Goal: Task Accomplishment & Management: Manage account settings

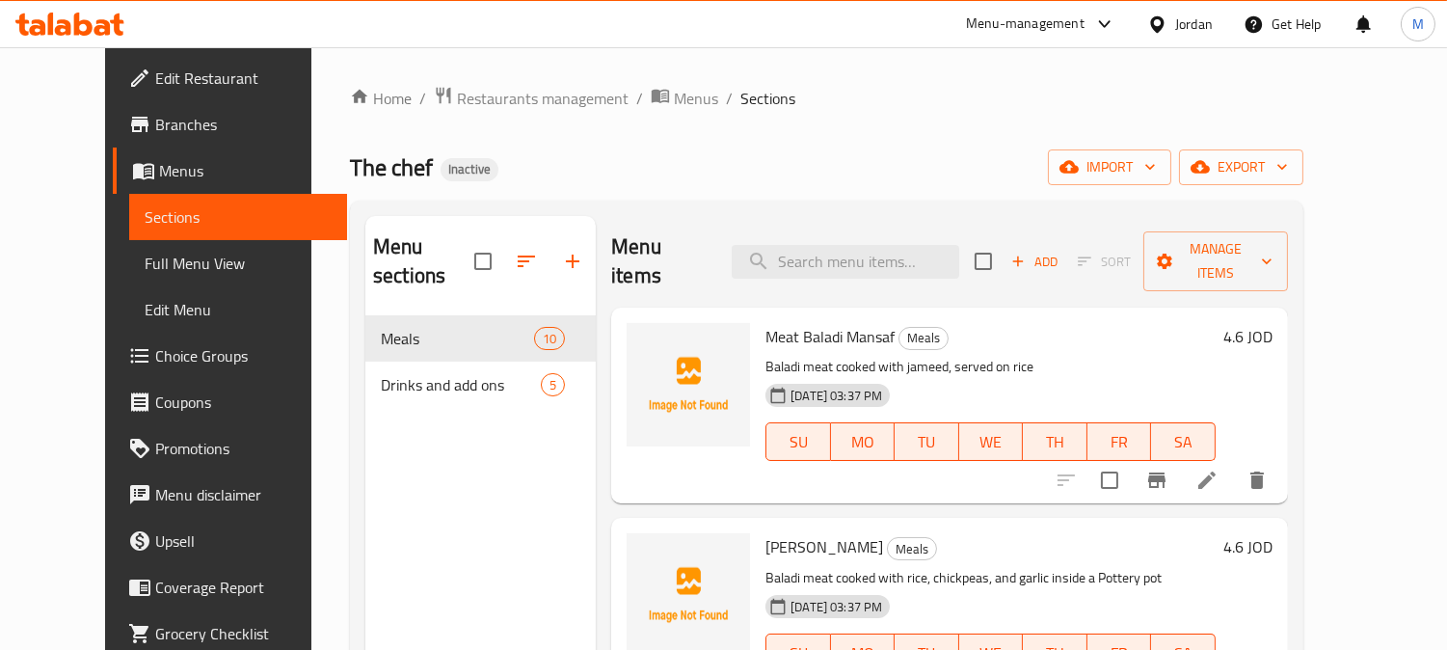
scroll to position [214, 0]
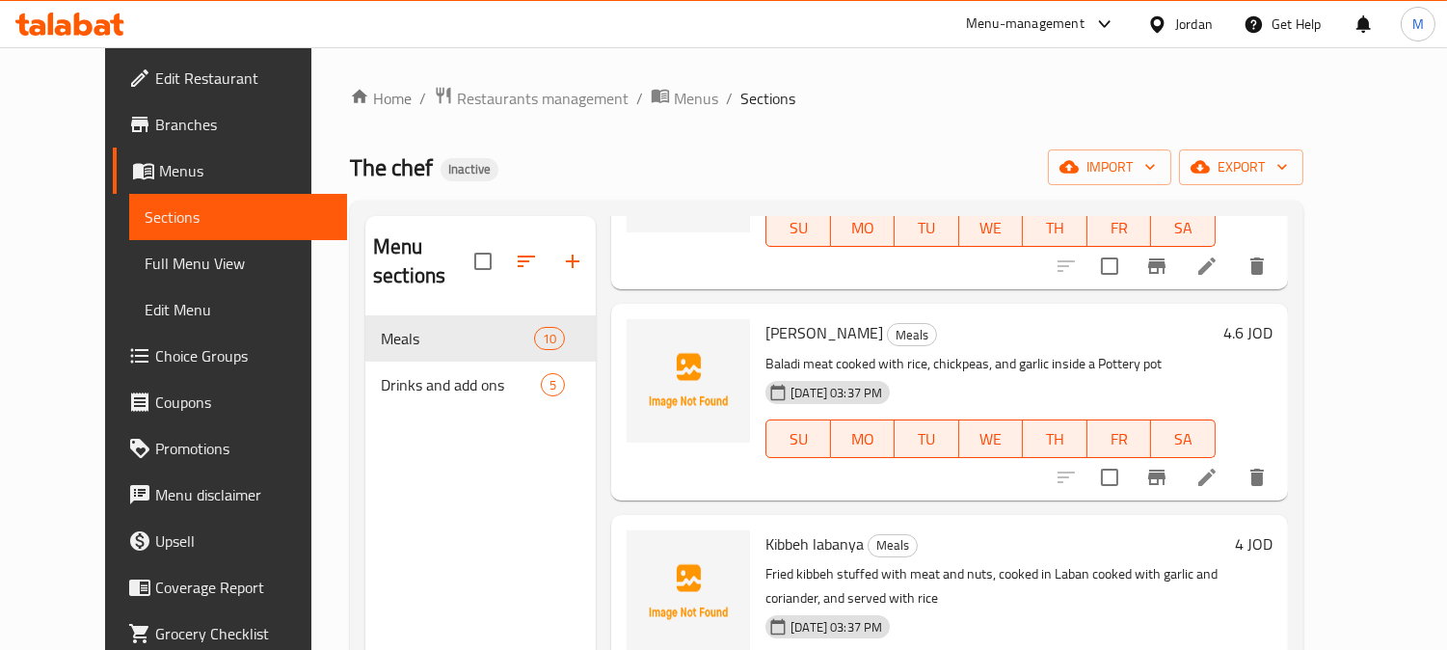
click at [145, 261] on span "Full Menu View" at bounding box center [238, 263] width 187 height 23
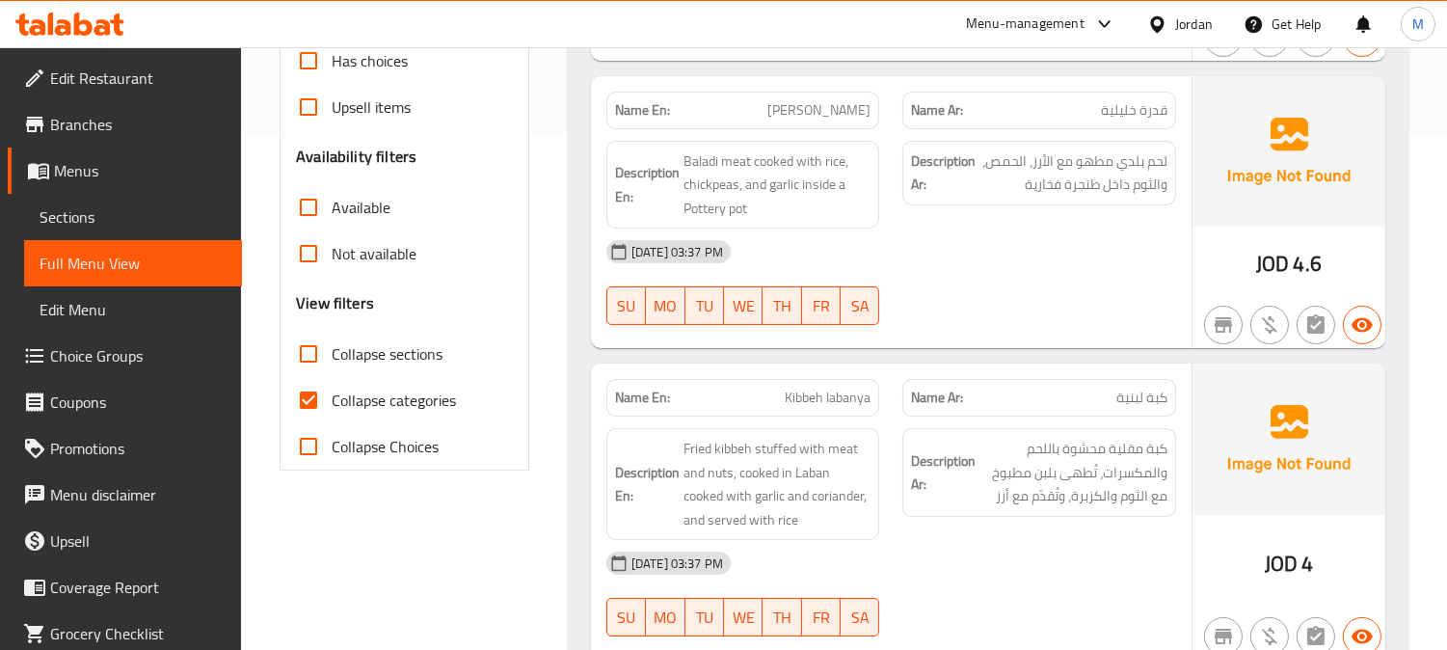
scroll to position [535, 0]
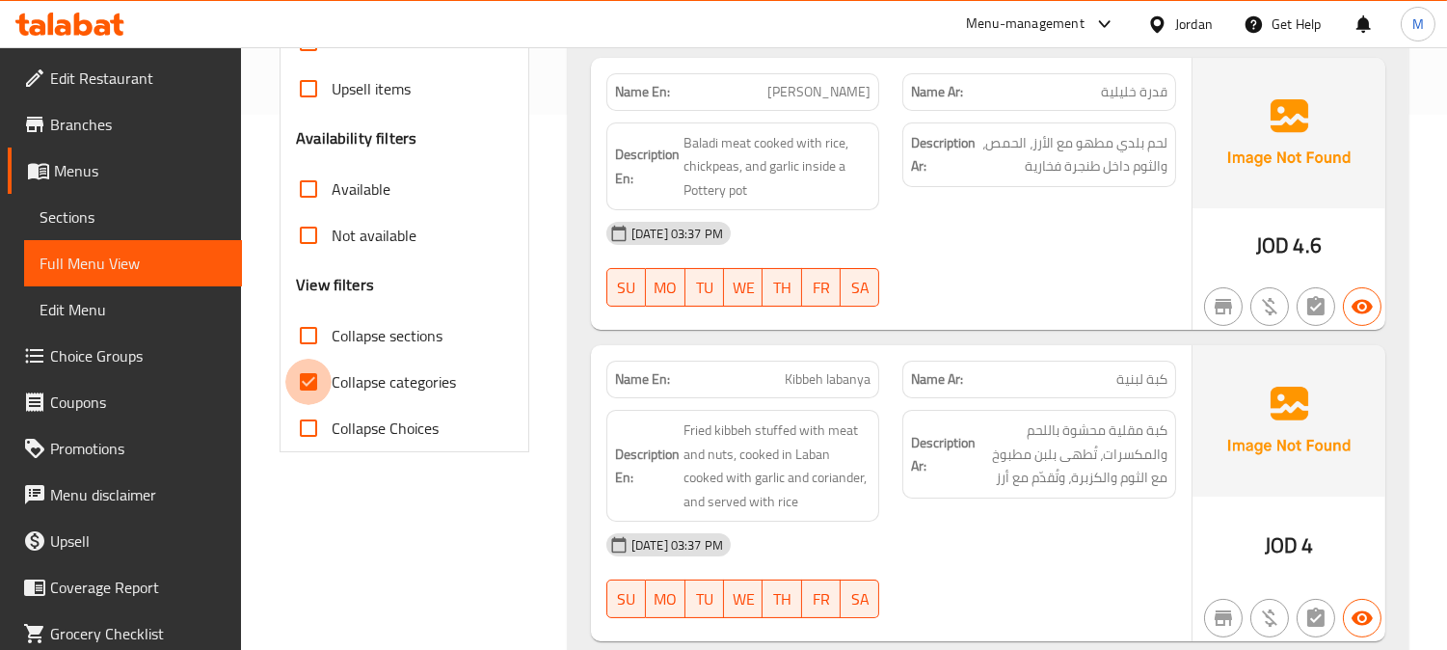
click at [315, 392] on input "Collapse categories" at bounding box center [308, 382] width 46 height 46
checkbox input "false"
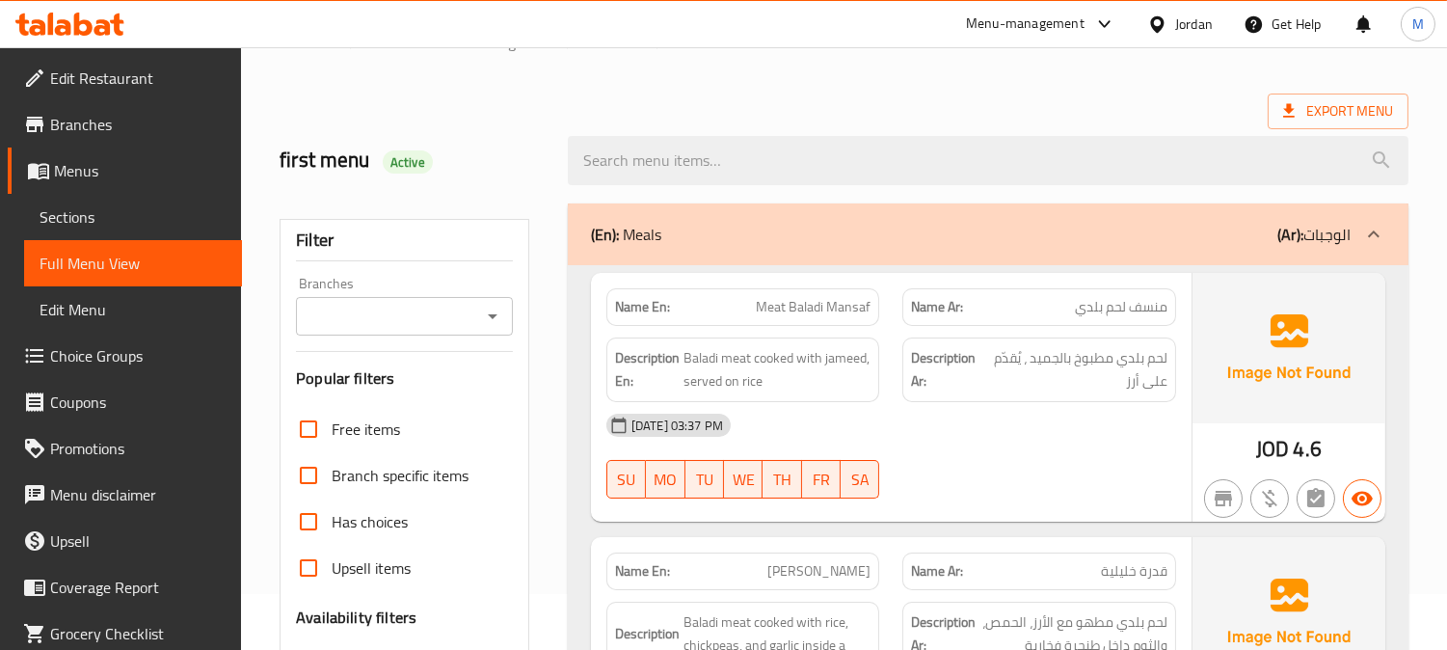
scroll to position [107, 0]
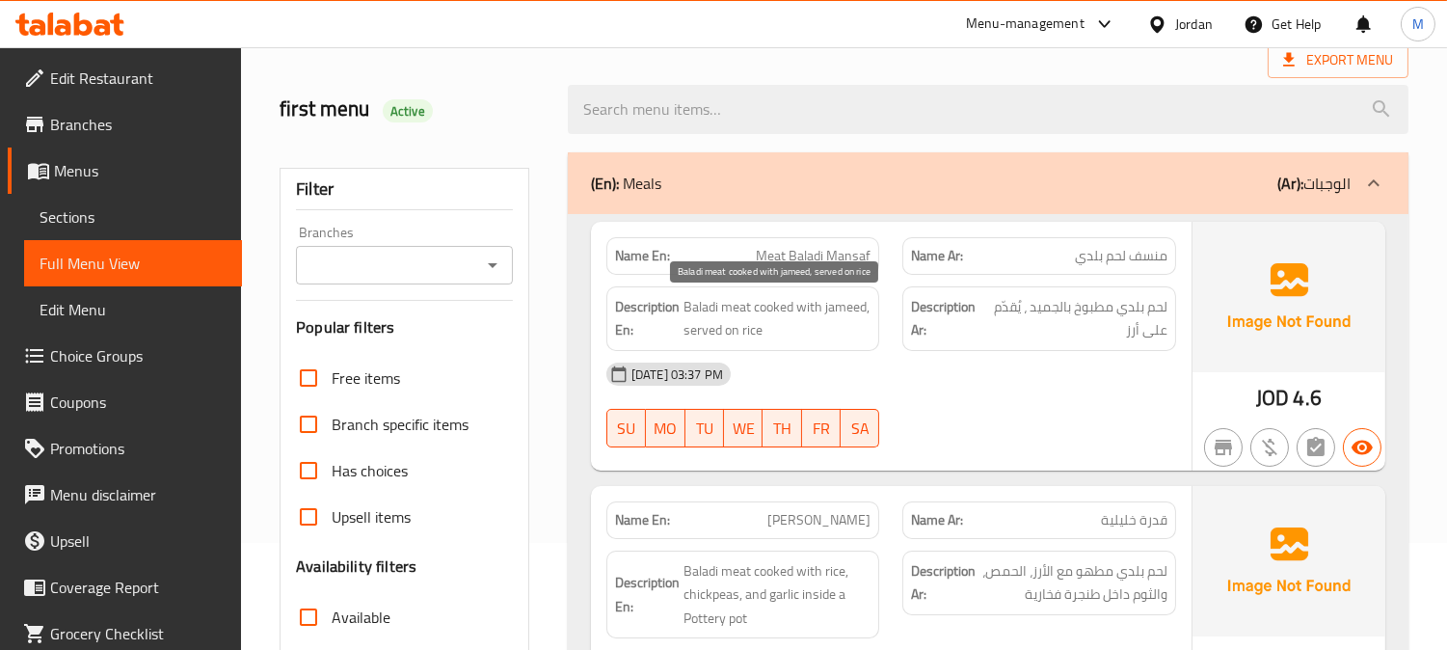
click at [706, 306] on span "Baladi meat cooked with jameed, served on rice" at bounding box center [778, 318] width 188 height 47
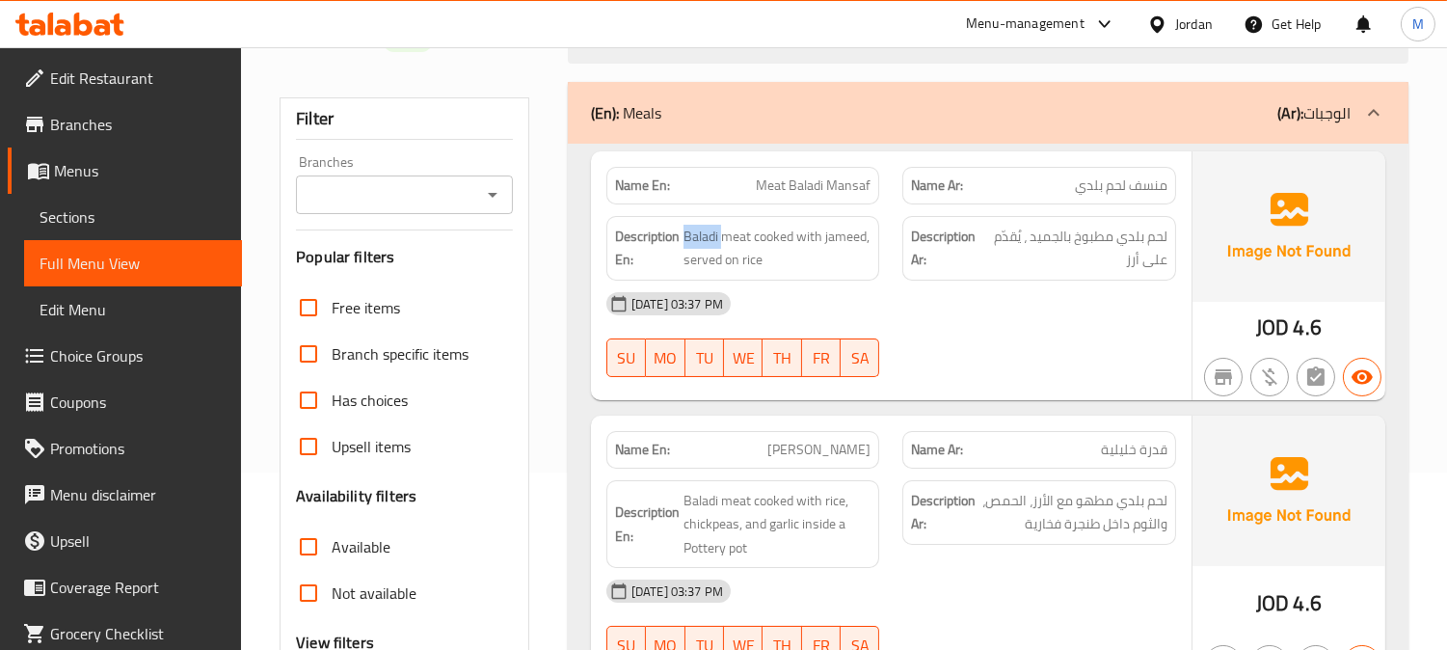
scroll to position [214, 0]
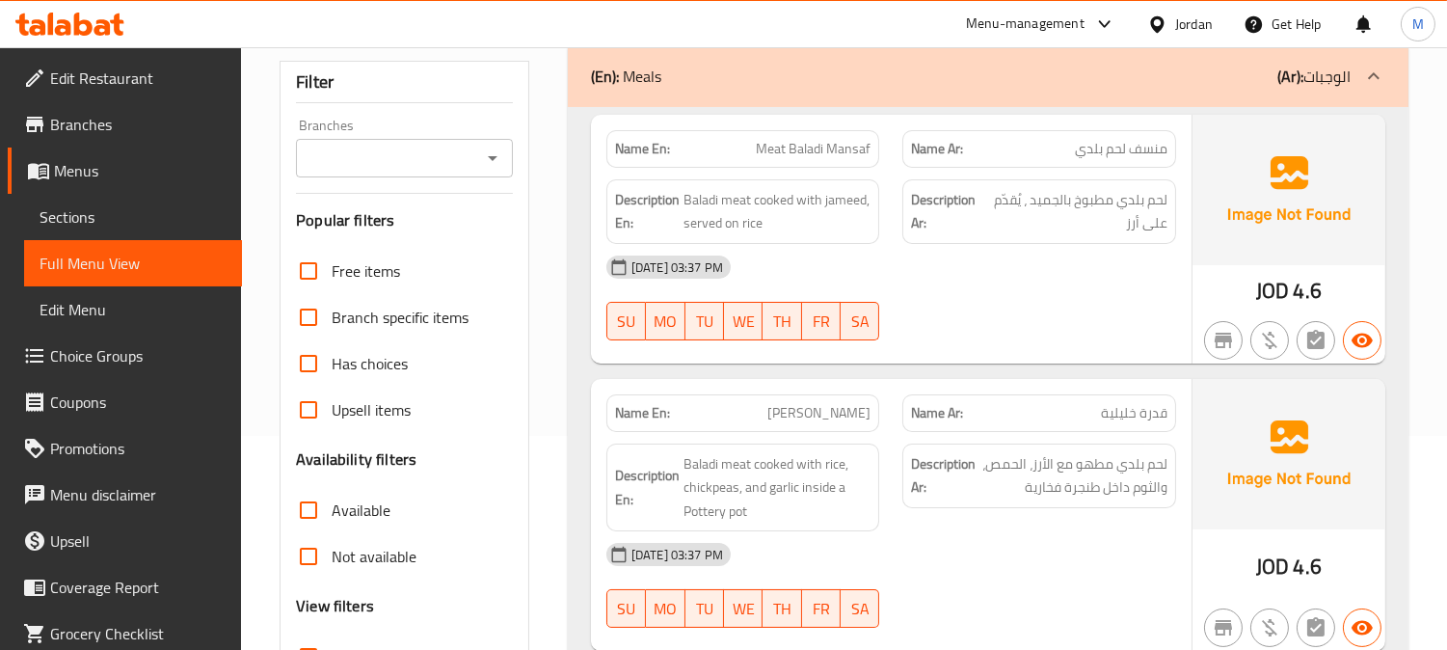
click at [1126, 409] on span "قدرة خليلية" at bounding box center [1134, 413] width 67 height 20
copy span "خليلية"
click at [1126, 409] on span "قدرة خليلية" at bounding box center [1134, 413] width 67 height 20
click at [1146, 417] on span "قدرة خليلية" at bounding box center [1134, 413] width 67 height 20
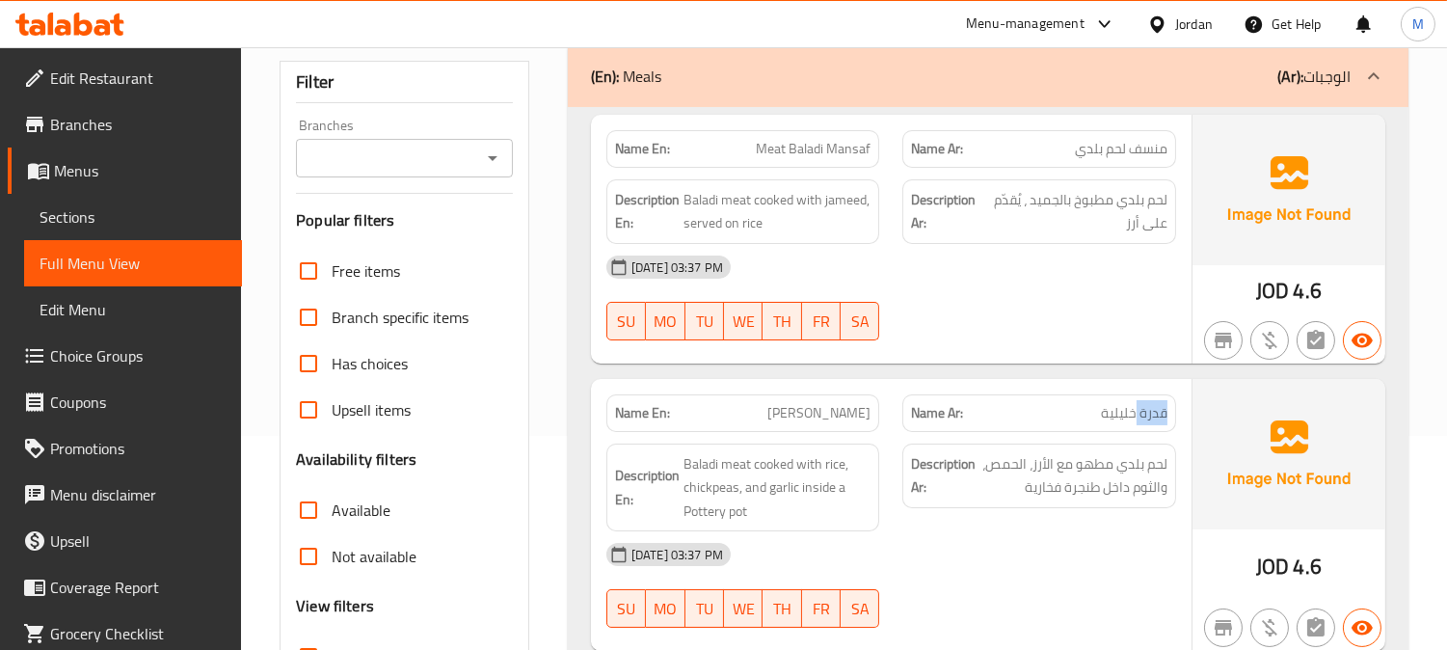
click at [1146, 417] on span "قدرة خليلية" at bounding box center [1134, 413] width 67 height 20
click at [1146, 416] on span "قدرة خليلية" at bounding box center [1134, 413] width 67 height 20
copy span "قدرة خليلية"
click at [836, 413] on span "Qudra Khaliliya" at bounding box center [819, 413] width 103 height 20
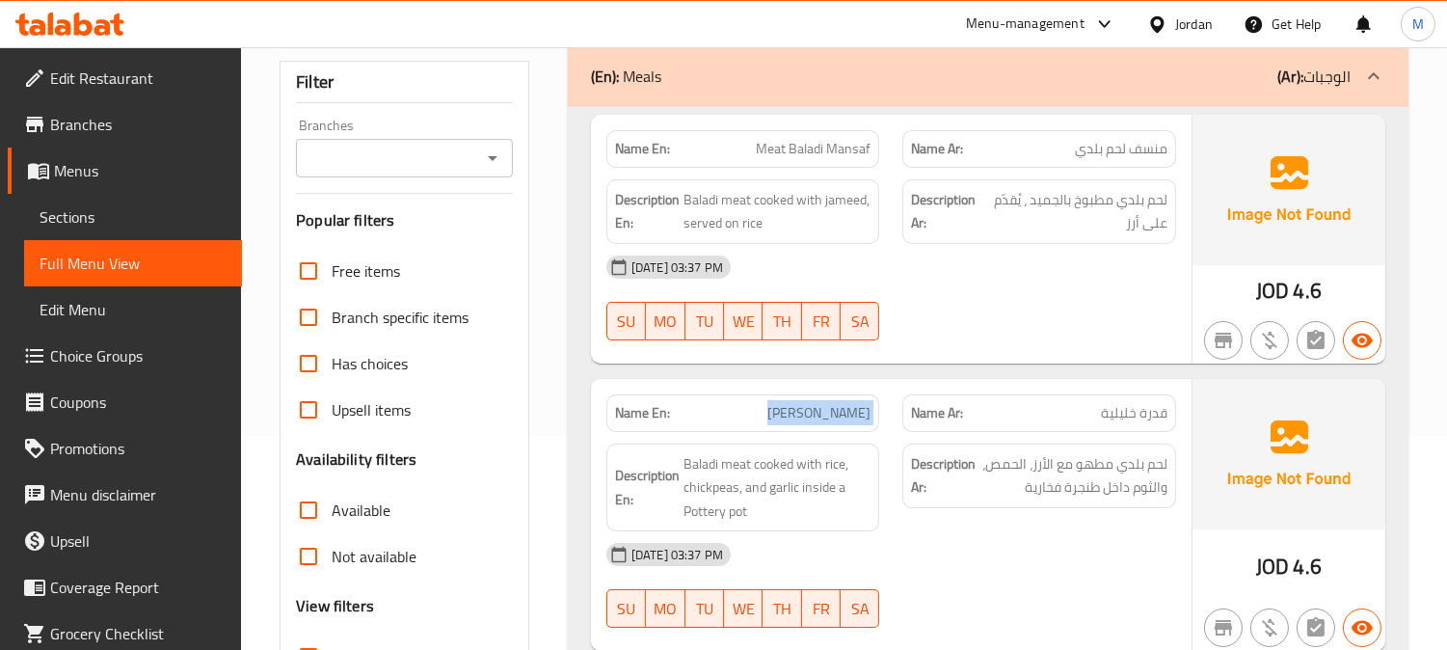
click at [836, 413] on span "Qudra Khaliliya" at bounding box center [819, 413] width 103 height 20
copy span "Qudra Khaliliya"
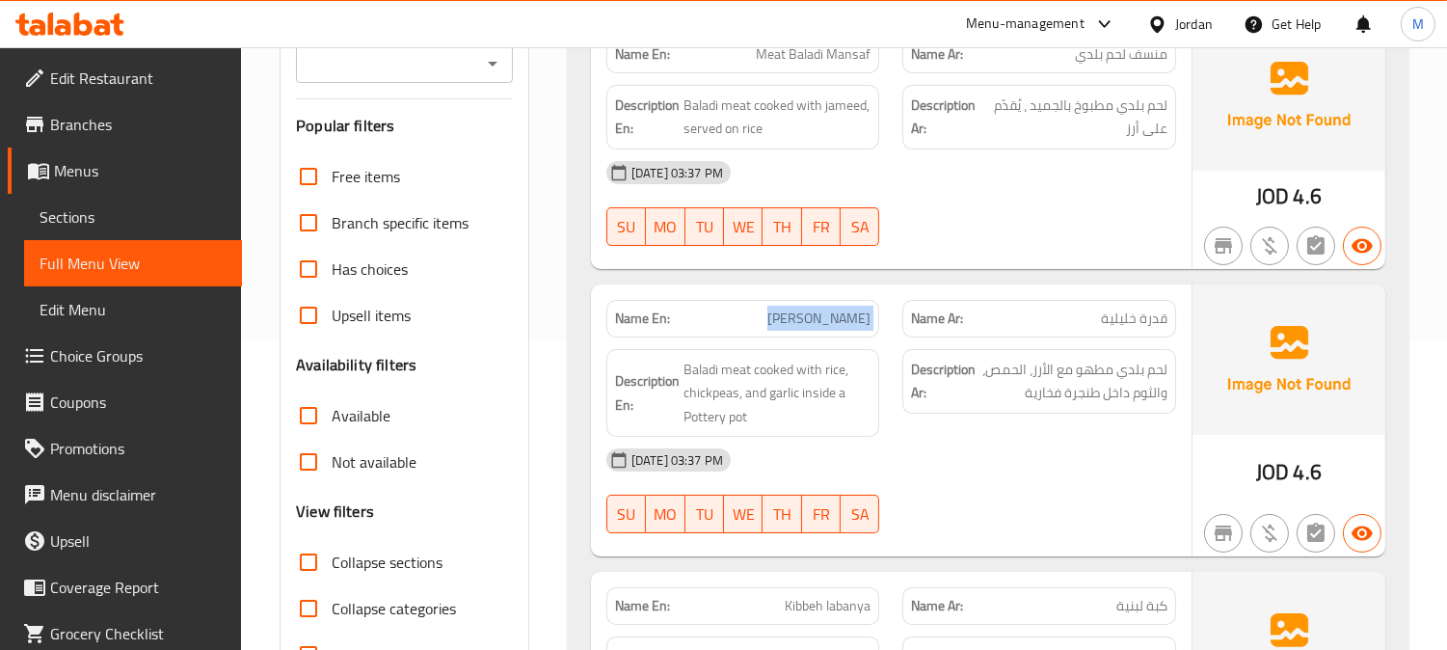
scroll to position [428, 0]
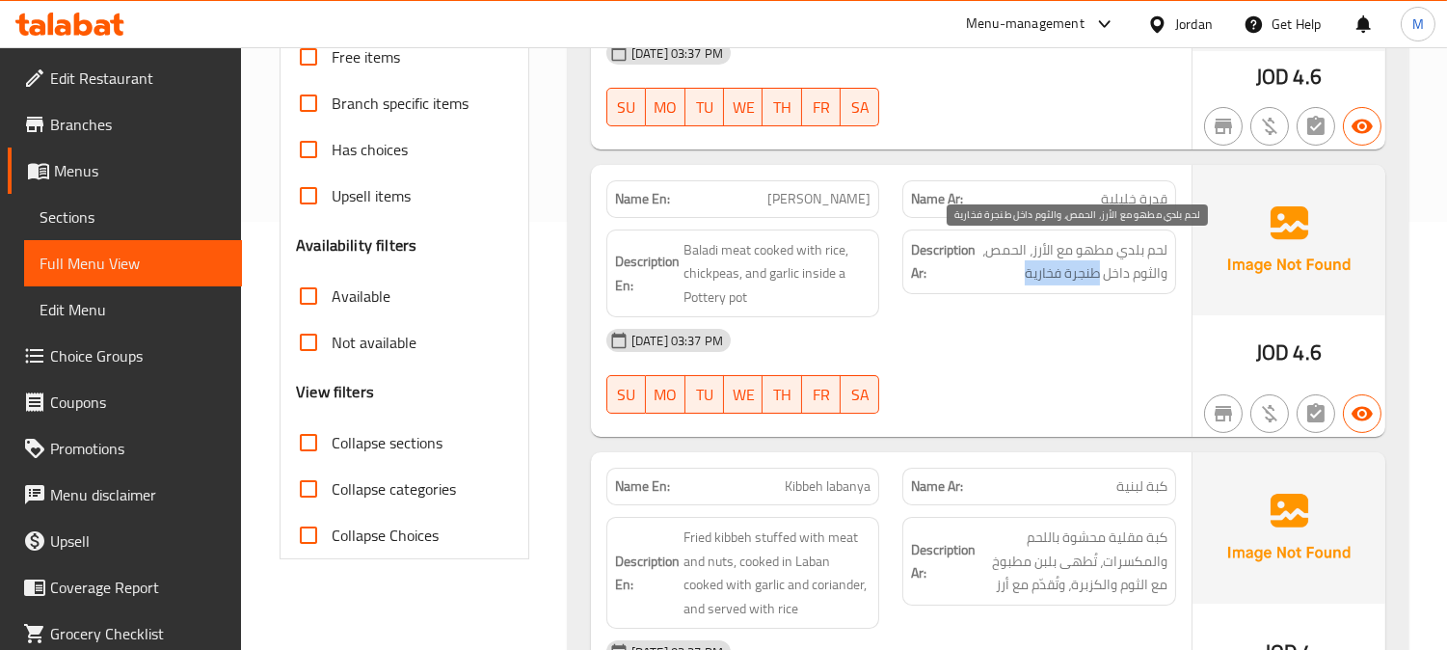
drag, startPoint x: 1099, startPoint y: 273, endPoint x: 1003, endPoint y: 272, distance: 96.4
click at [1003, 272] on span "لحم بلدي مطهو مع الأرز، الحمص، والثوم داخل طنجرة فخارية" at bounding box center [1074, 261] width 188 height 47
copy span "طنجرة فخارية"
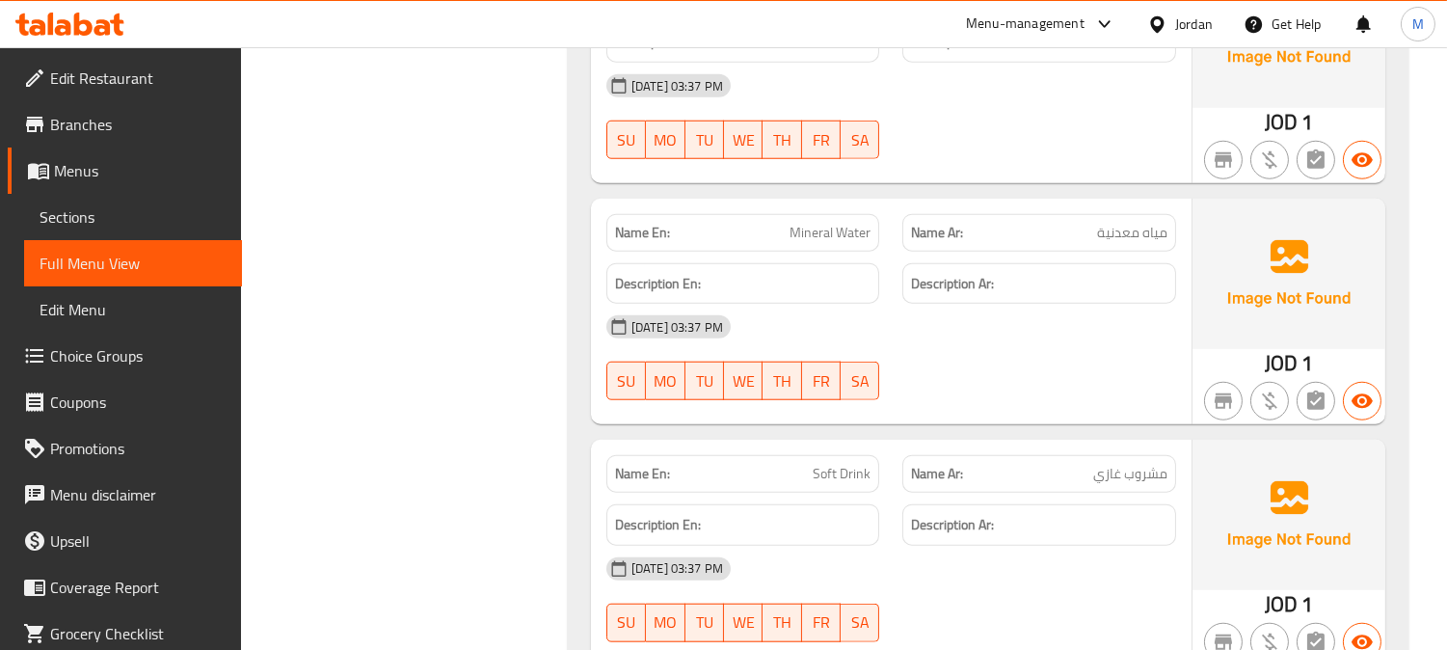
scroll to position [2937, 0]
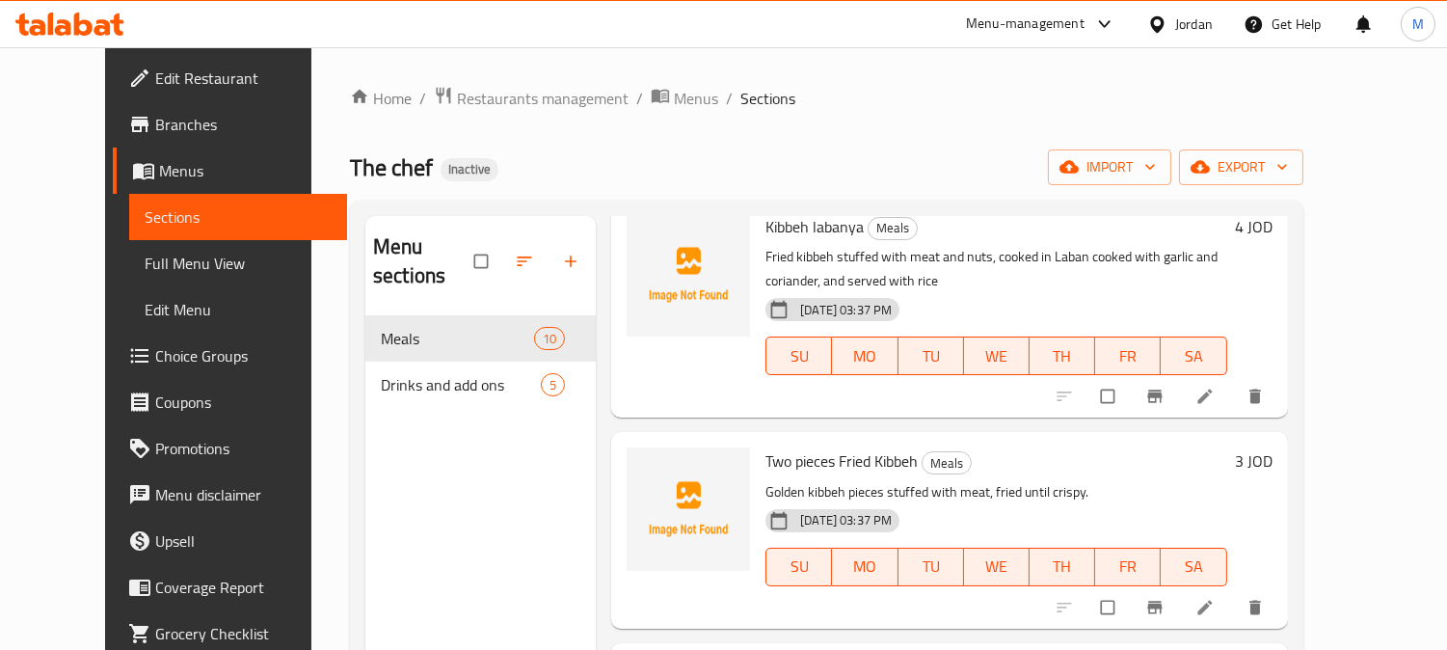
scroll to position [428, 0]
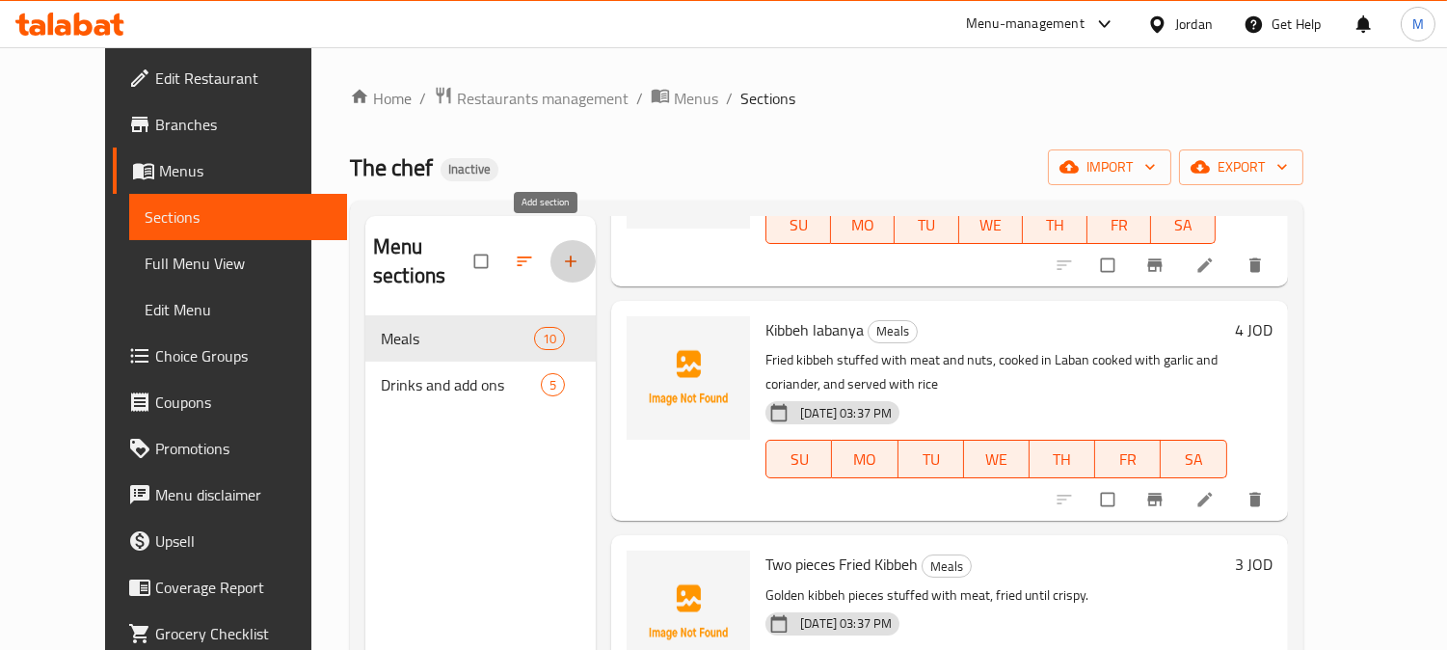
click at [561, 252] on icon "button" at bounding box center [570, 261] width 19 height 19
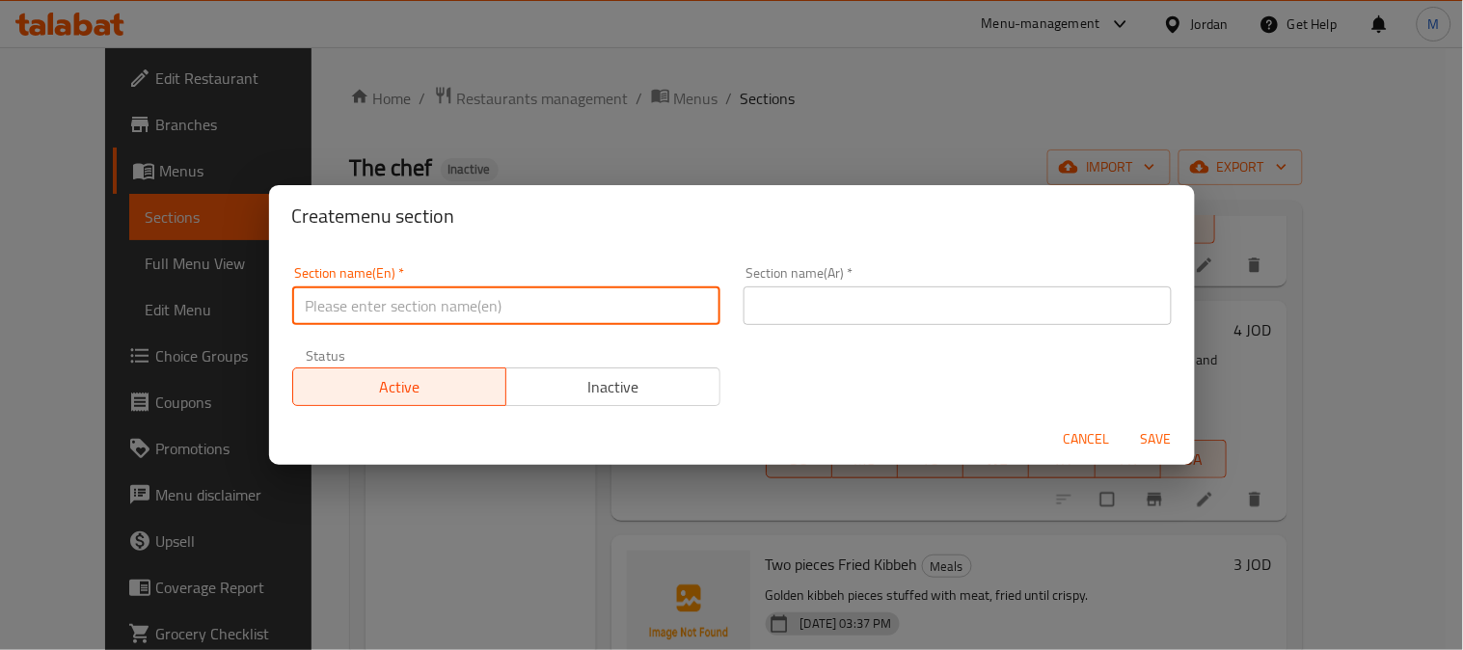
click at [542, 293] on input "text" at bounding box center [506, 305] width 428 height 39
type input "س"
type input "salad and appetizers"
click at [783, 306] on input "text" at bounding box center [957, 305] width 428 height 39
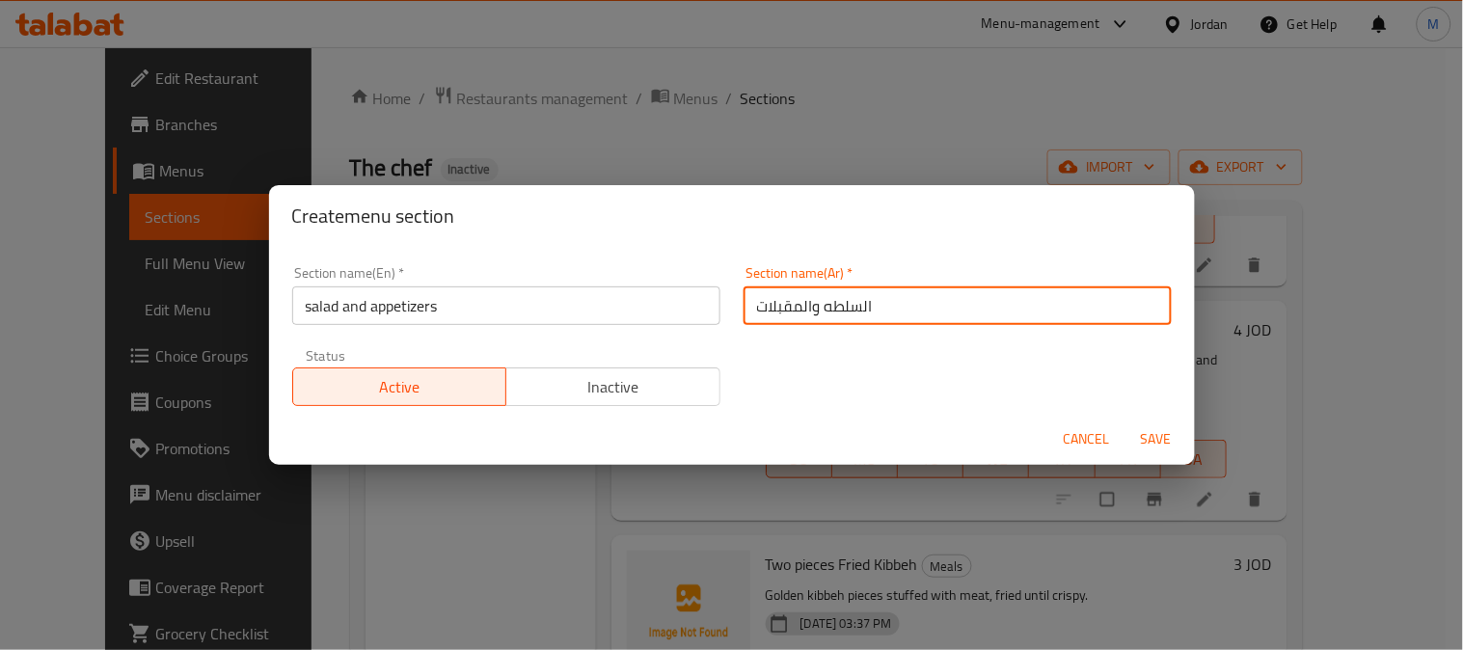
type input "السلطه والمقبلات"
click at [1143, 436] on span "Save" at bounding box center [1156, 439] width 46 height 24
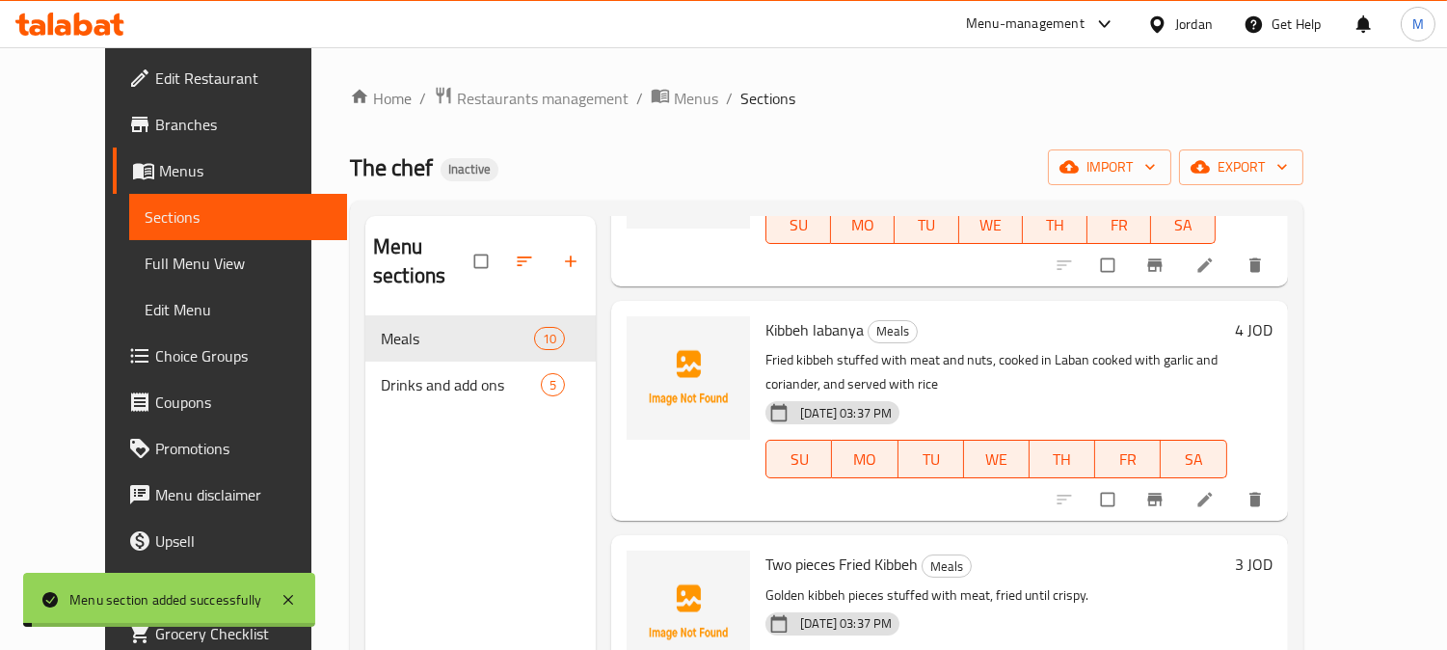
scroll to position [0, 0]
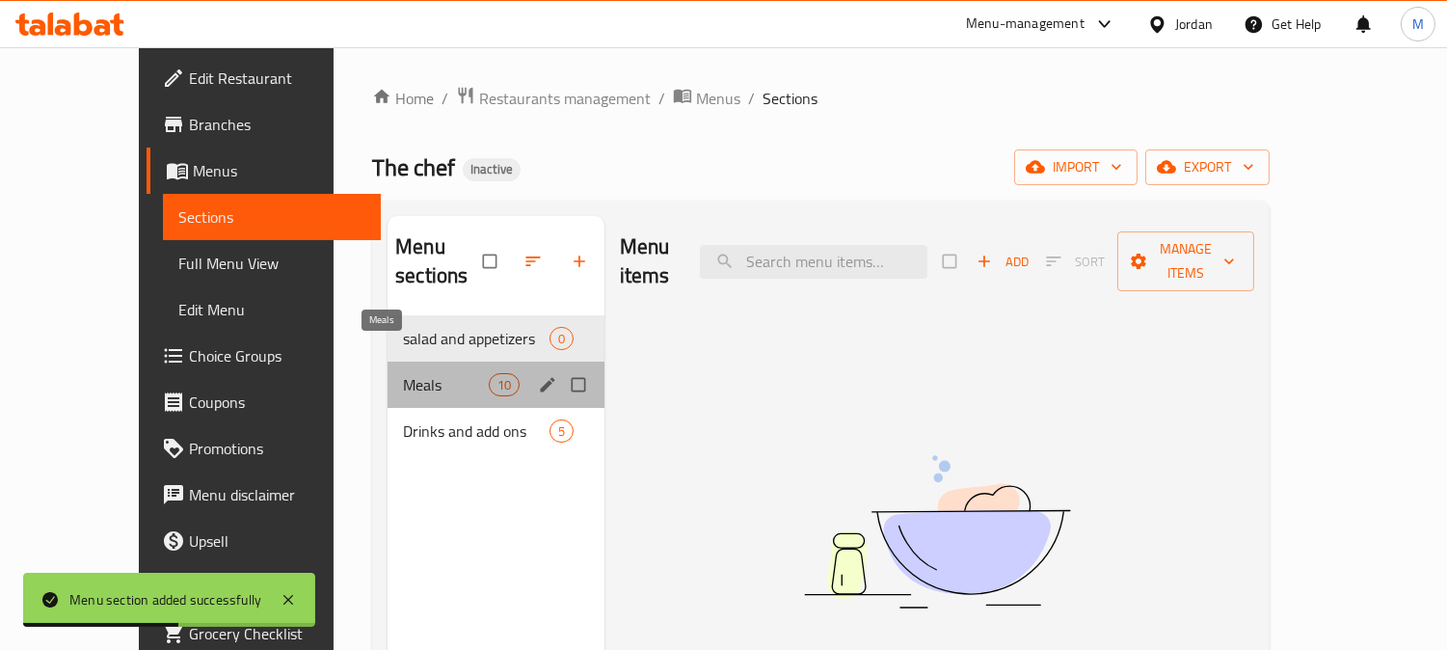
click at [403, 373] on span "Meals" at bounding box center [445, 384] width 85 height 23
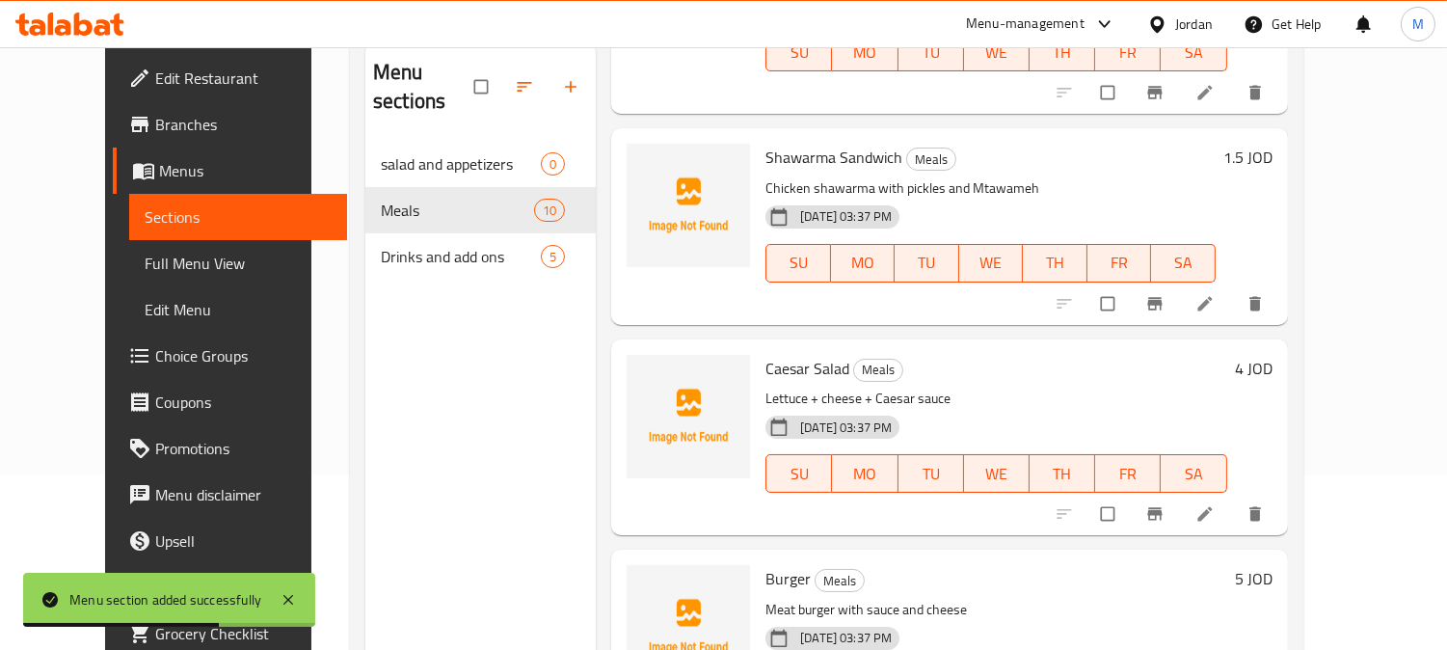
scroll to position [270, 0]
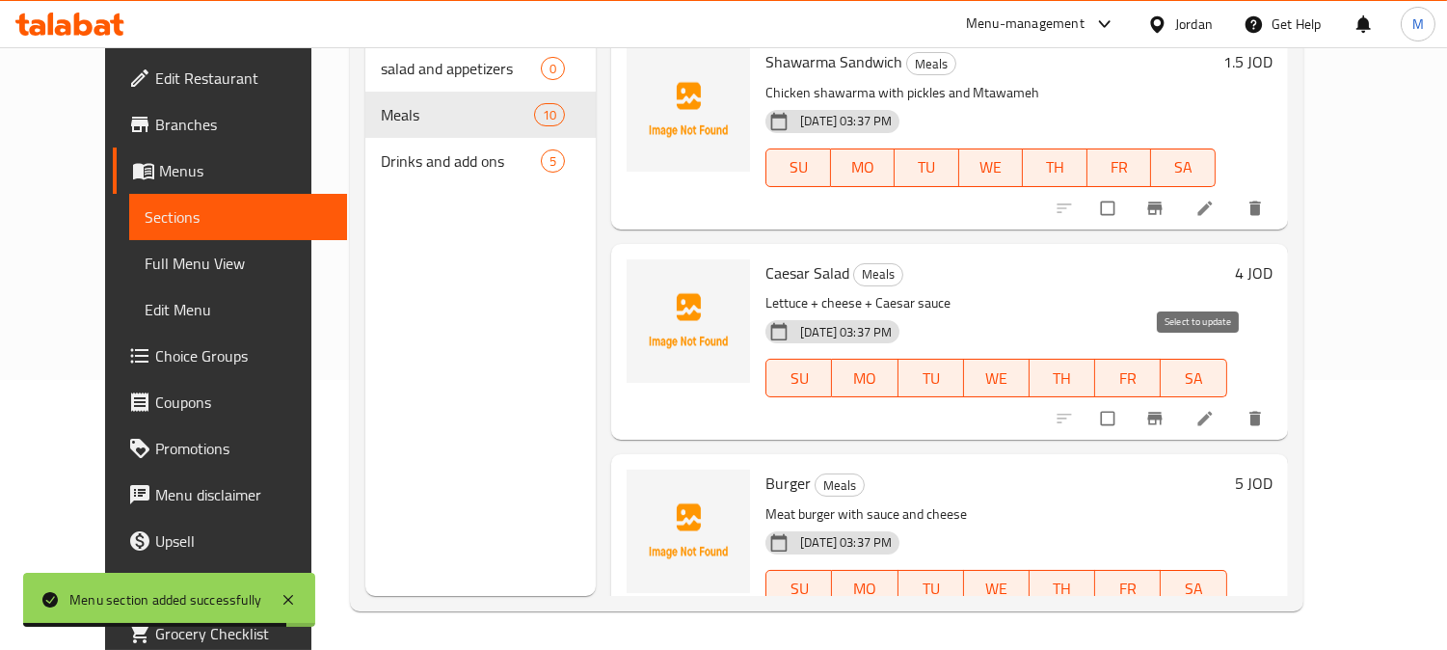
click at [1130, 400] on input "checkbox" at bounding box center [1110, 418] width 41 height 37
checkbox input "true"
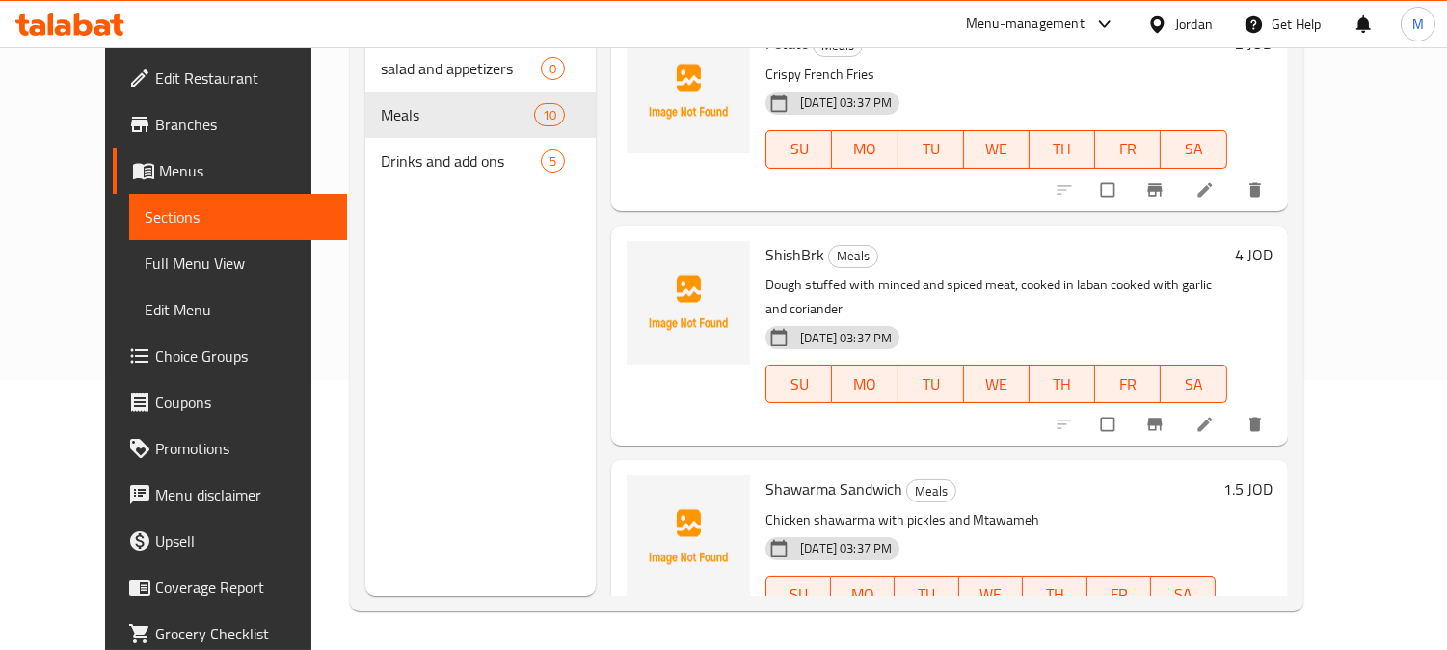
scroll to position [1099, 0]
drag, startPoint x: 743, startPoint y: 219, endPoint x: 802, endPoint y: 220, distance: 58.8
click at [802, 242] on h6 "ShishBrk Meals" at bounding box center [996, 255] width 461 height 27
copy h6 "ShishBrk"
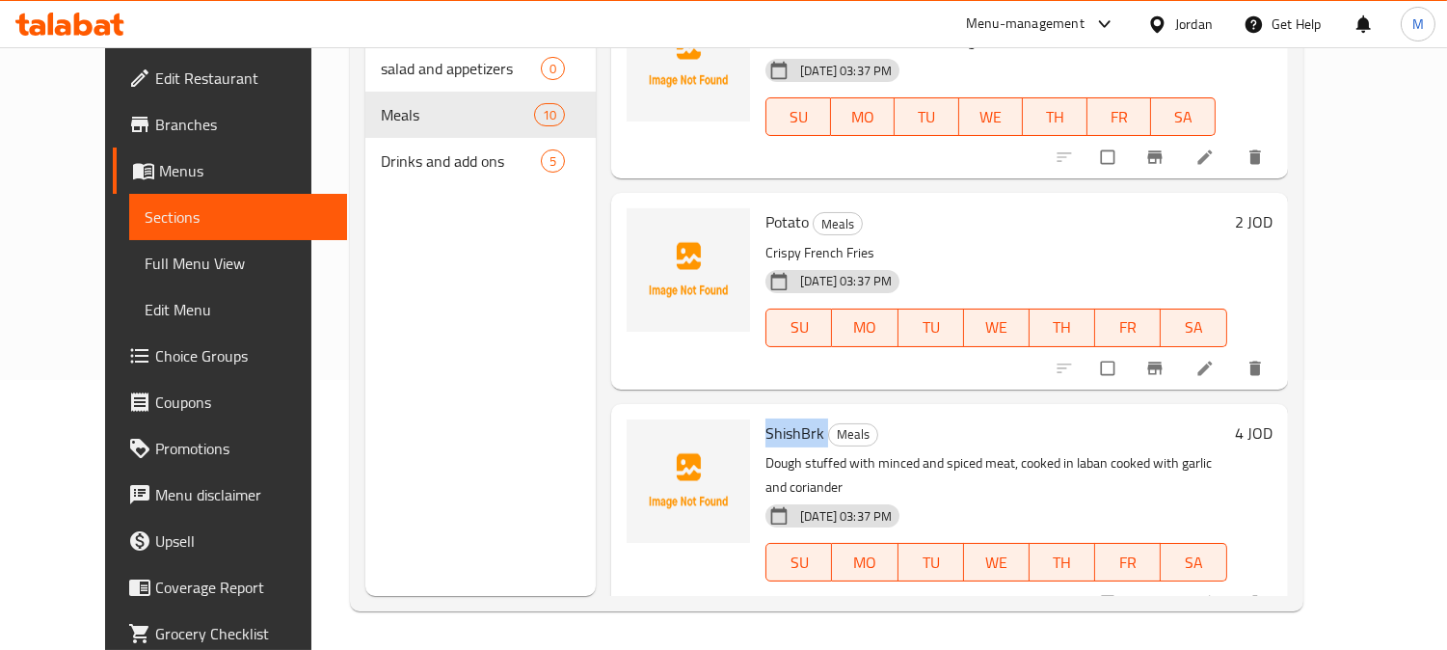
scroll to position [884, 0]
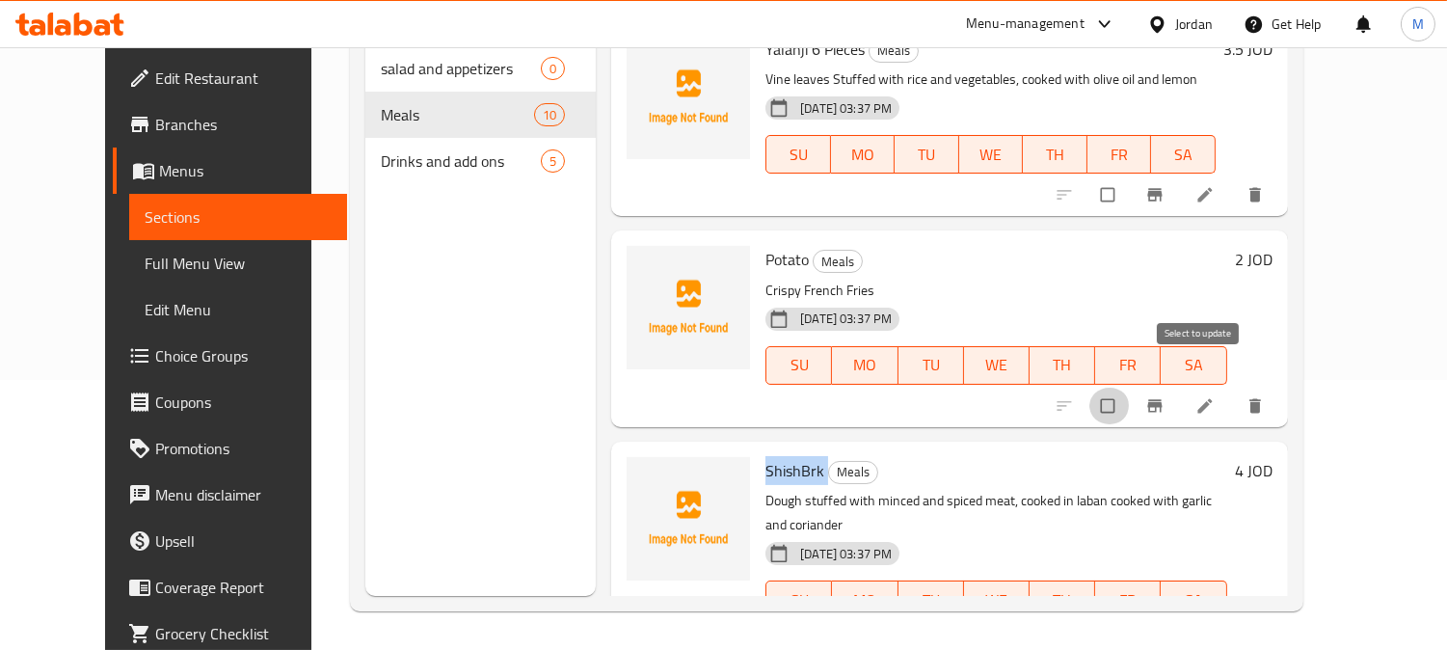
click at [1130, 388] on input "checkbox" at bounding box center [1110, 406] width 41 height 37
checkbox input "true"
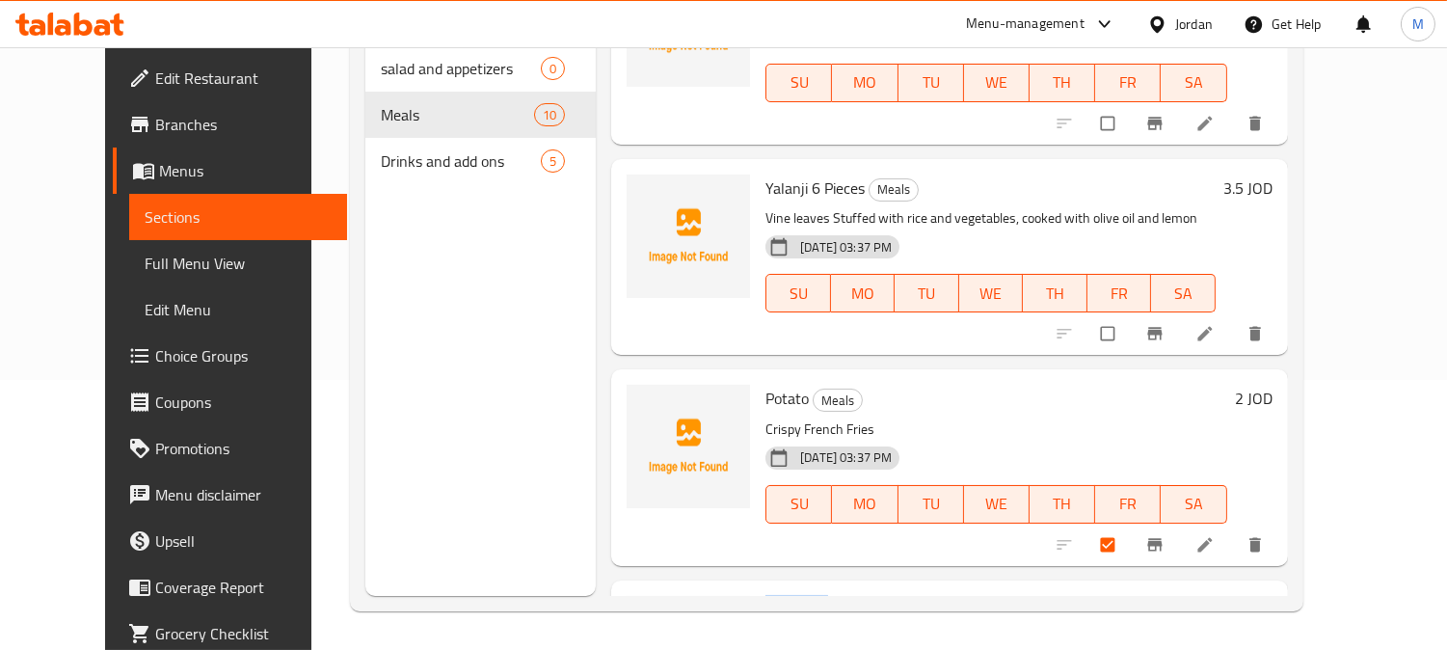
scroll to position [563, 0]
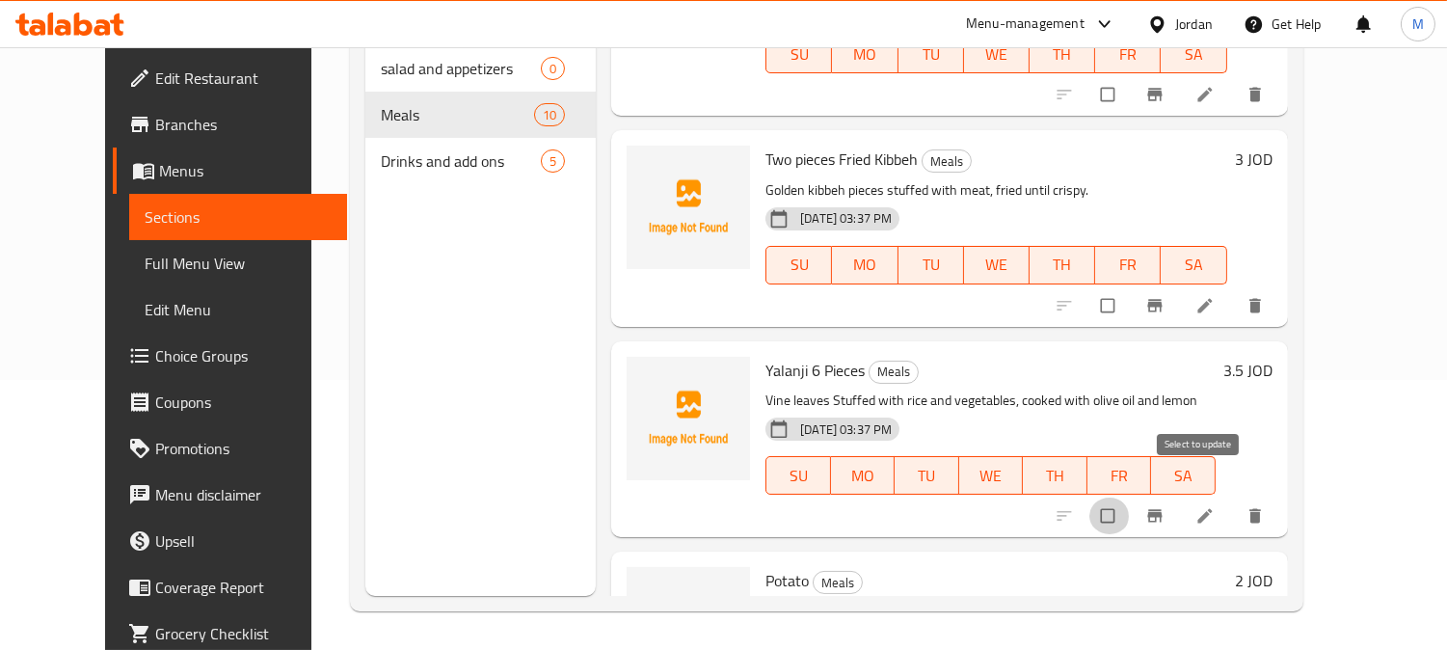
click at [1130, 498] on input "checkbox" at bounding box center [1110, 516] width 41 height 37
checkbox input "true"
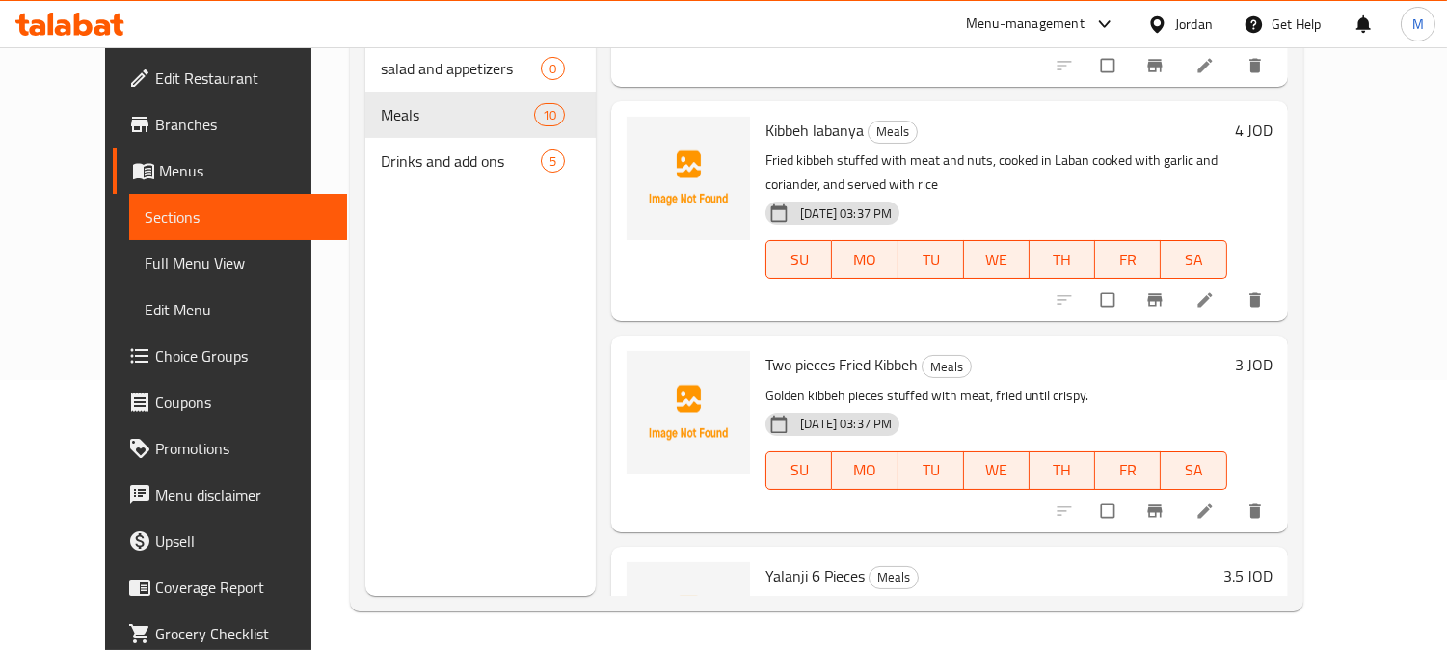
scroll to position [349, 0]
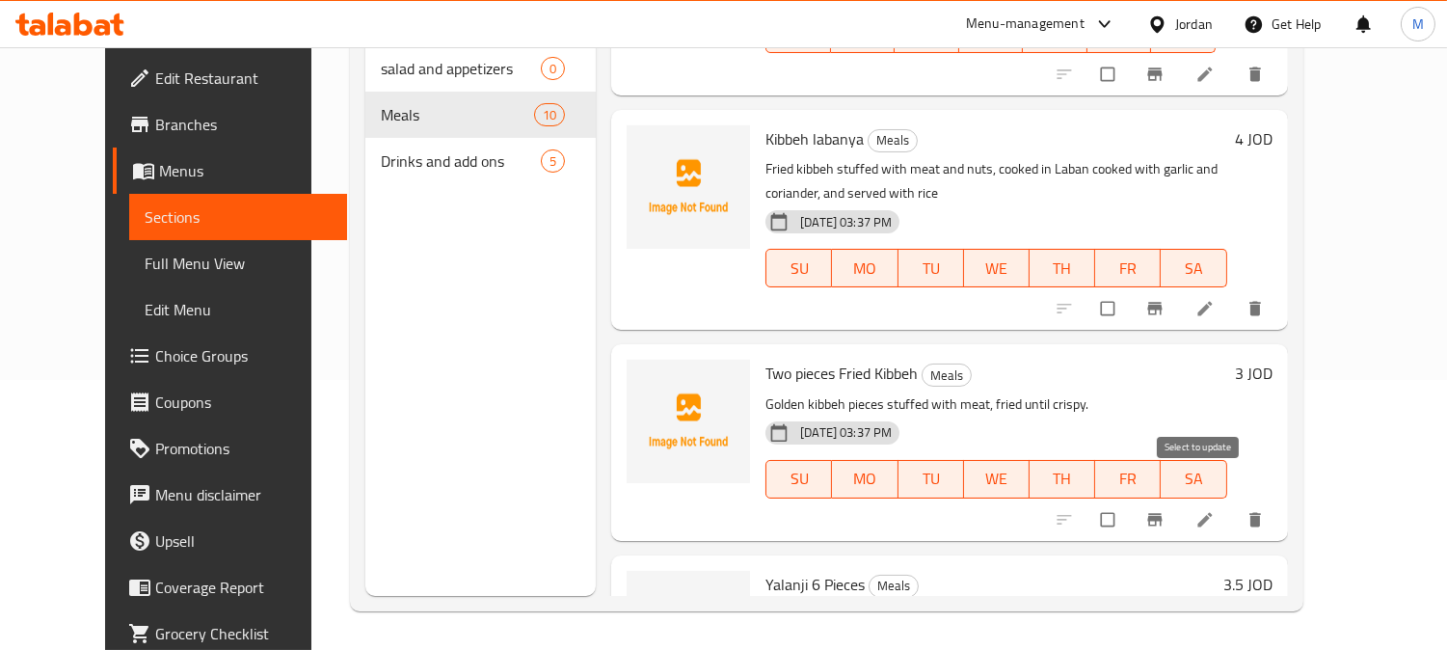
click at [1130, 501] on input "checkbox" at bounding box center [1110, 519] width 41 height 37
checkbox input "true"
click at [1130, 290] on input "checkbox" at bounding box center [1110, 308] width 41 height 37
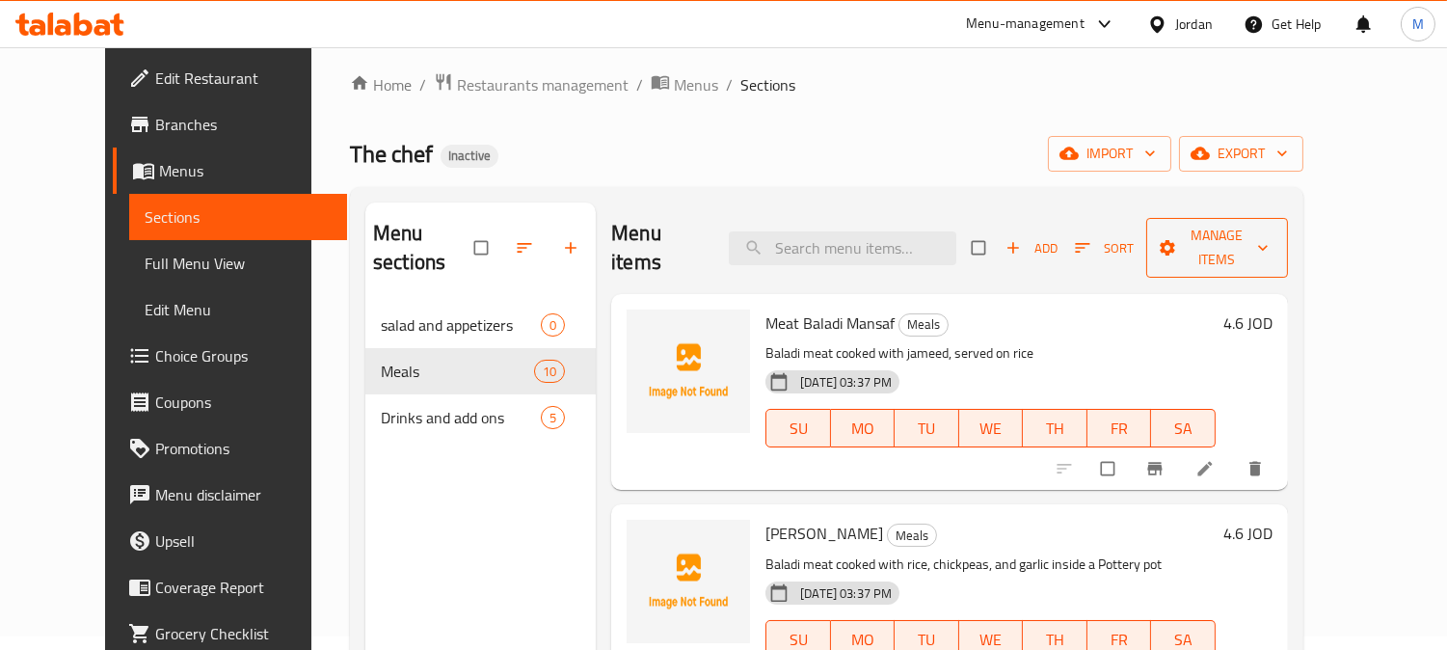
scroll to position [0, 0]
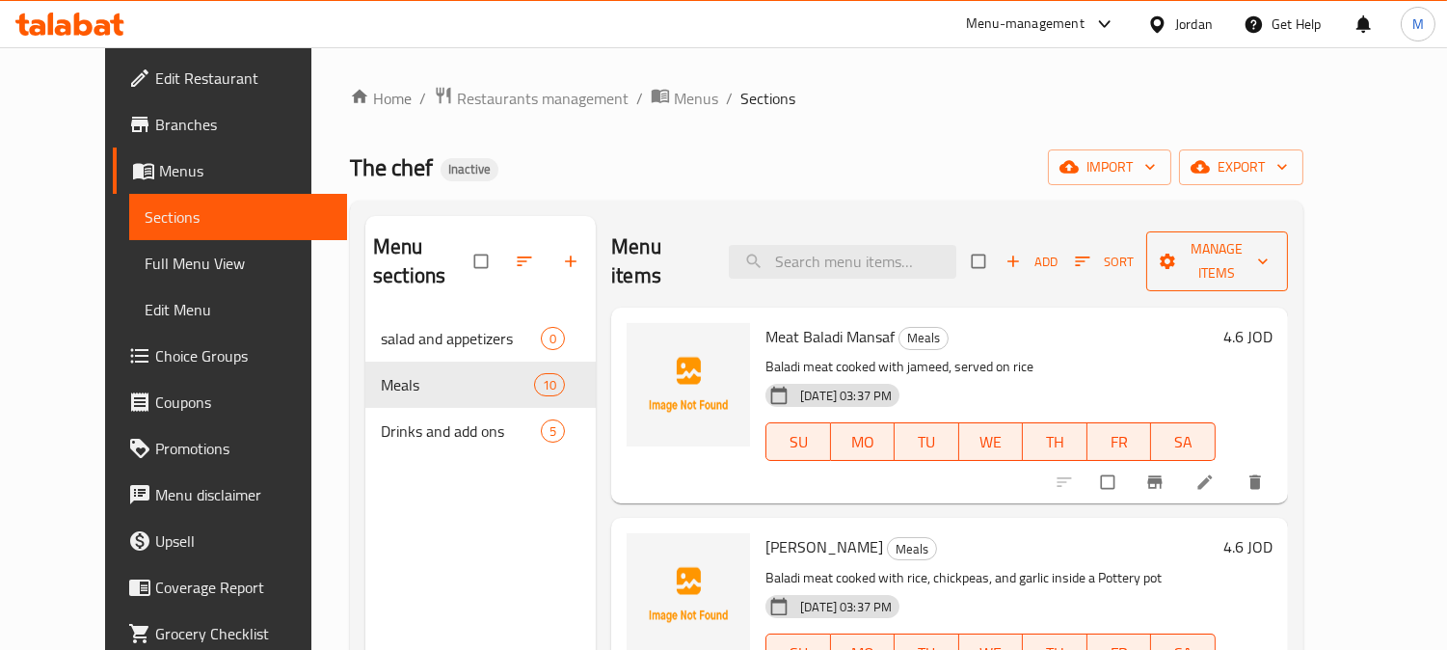
click at [1273, 246] on span "Manage items" at bounding box center [1217, 261] width 111 height 48
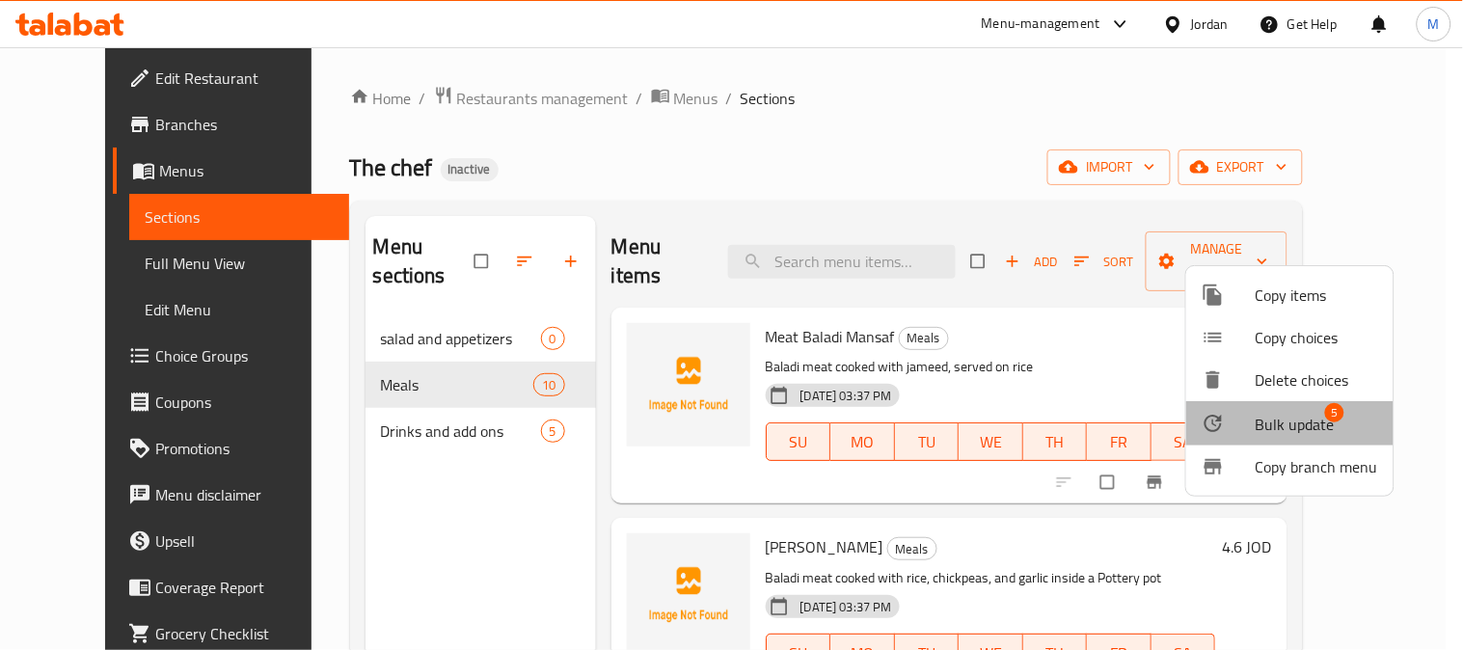
click at [1297, 428] on span "Bulk update" at bounding box center [1295, 424] width 79 height 23
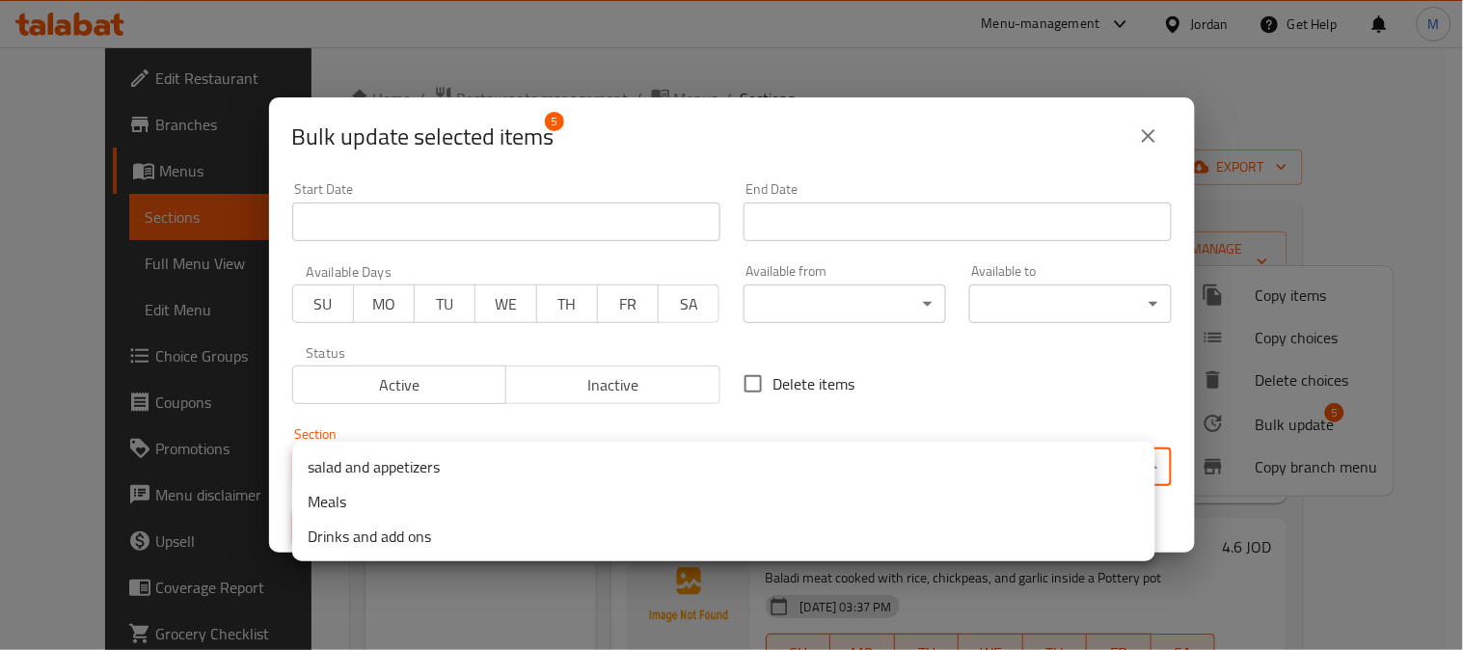
click at [509, 467] on body "​ Menu-management Jordan Get Help M Edit Restaurant Branches Menus Sections Ful…" at bounding box center [731, 348] width 1463 height 603
click at [399, 458] on li "salad and appetizers" at bounding box center [723, 466] width 863 height 35
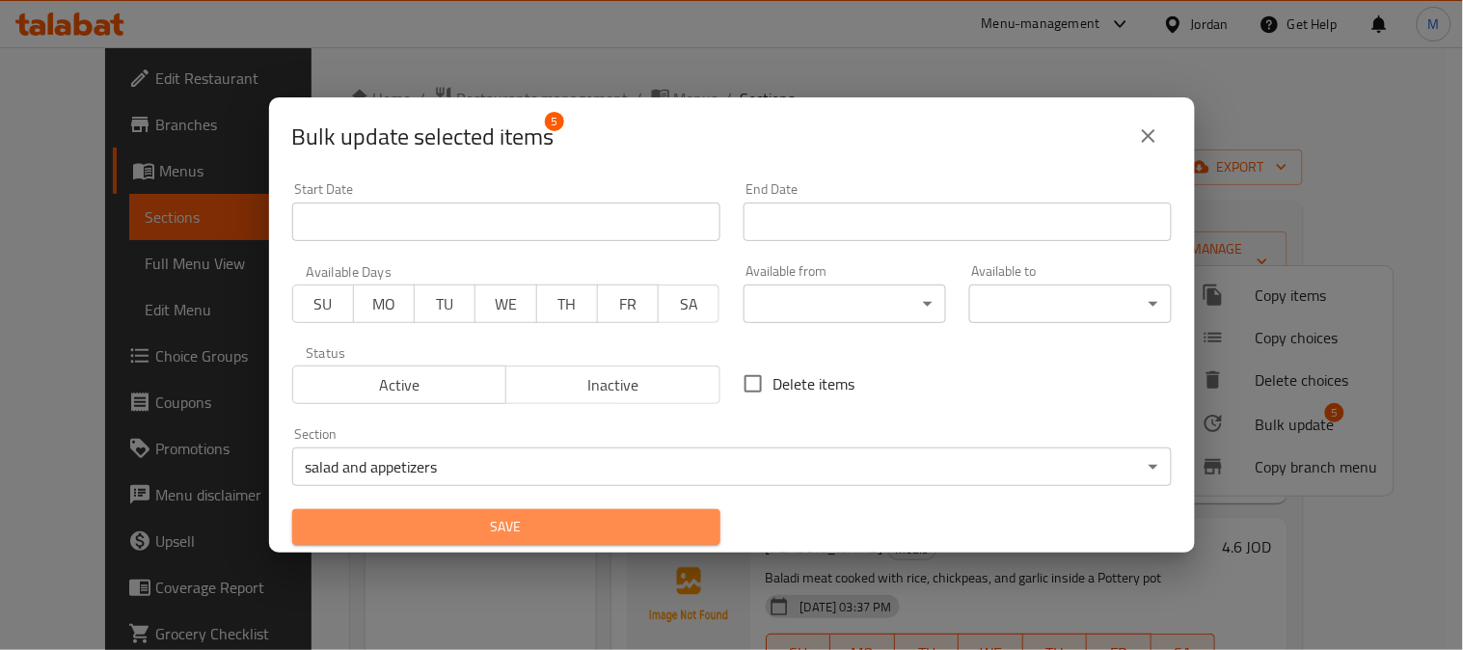
click at [567, 523] on span "Save" at bounding box center [506, 527] width 397 height 24
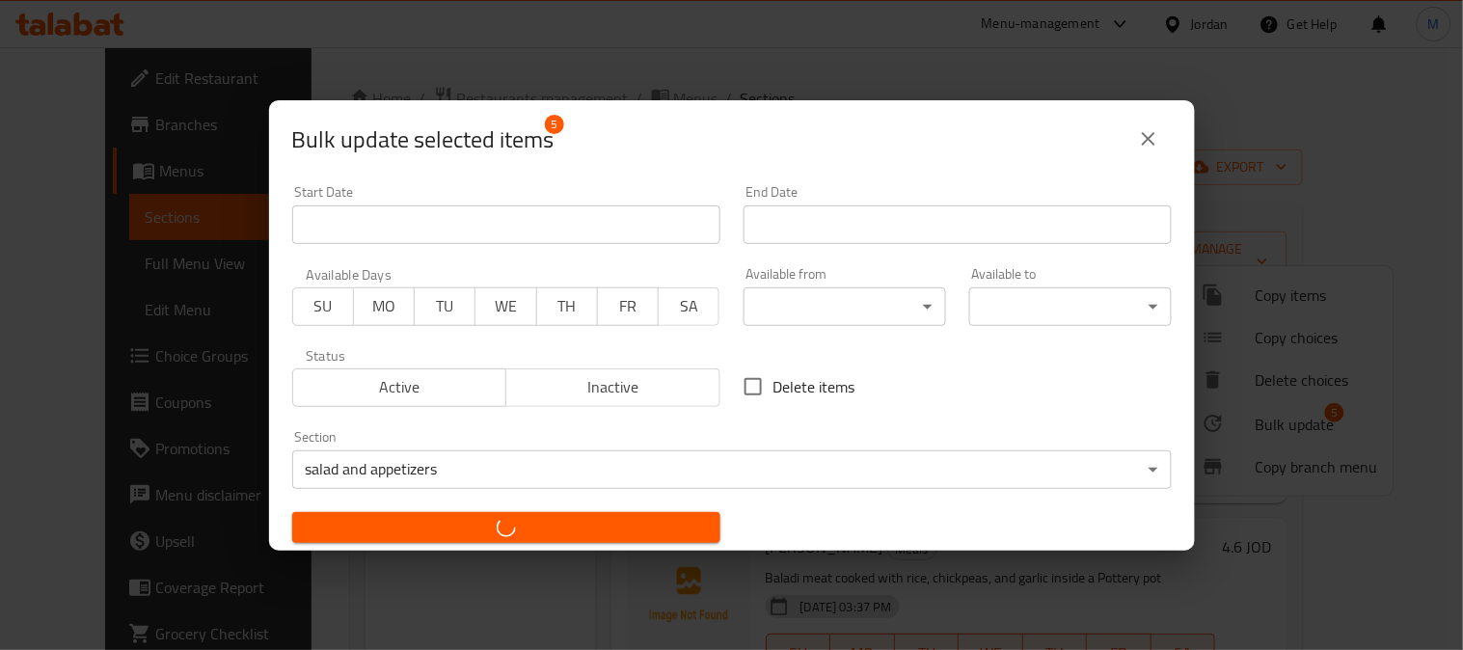
checkbox input "false"
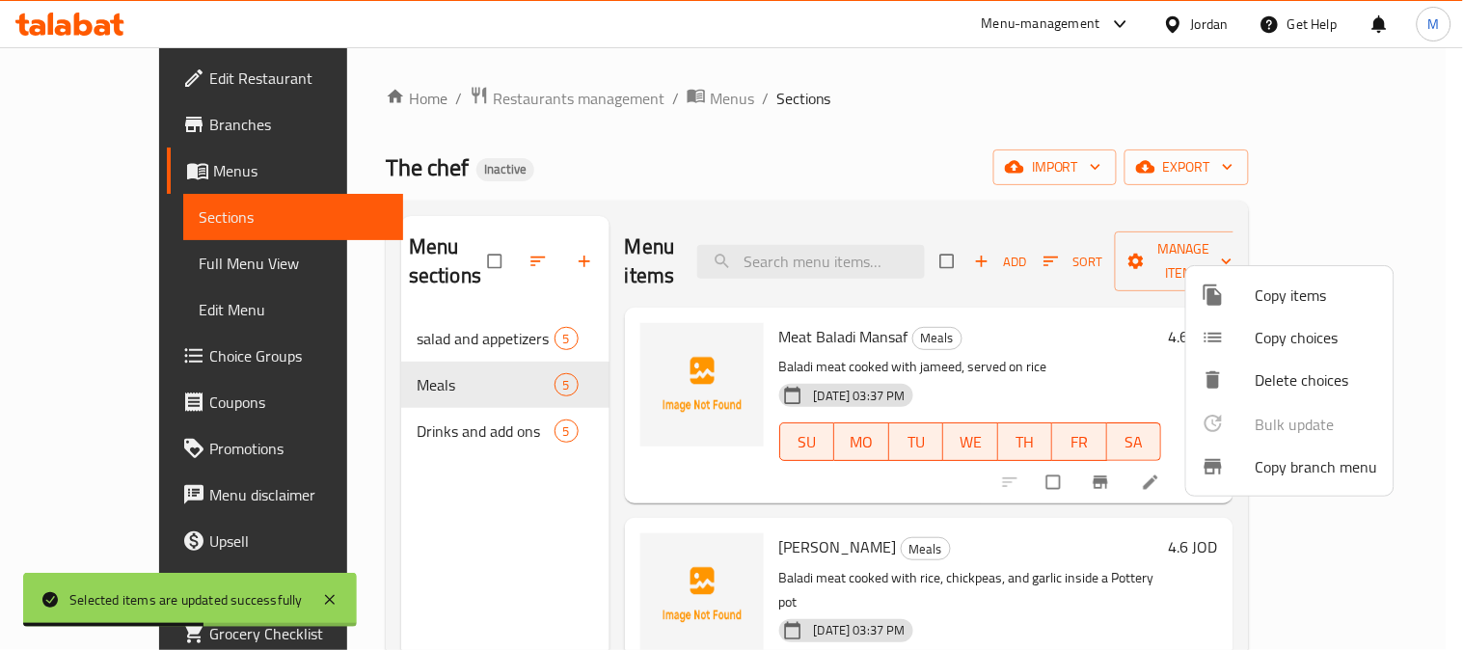
click at [950, 146] on div at bounding box center [731, 325] width 1463 height 650
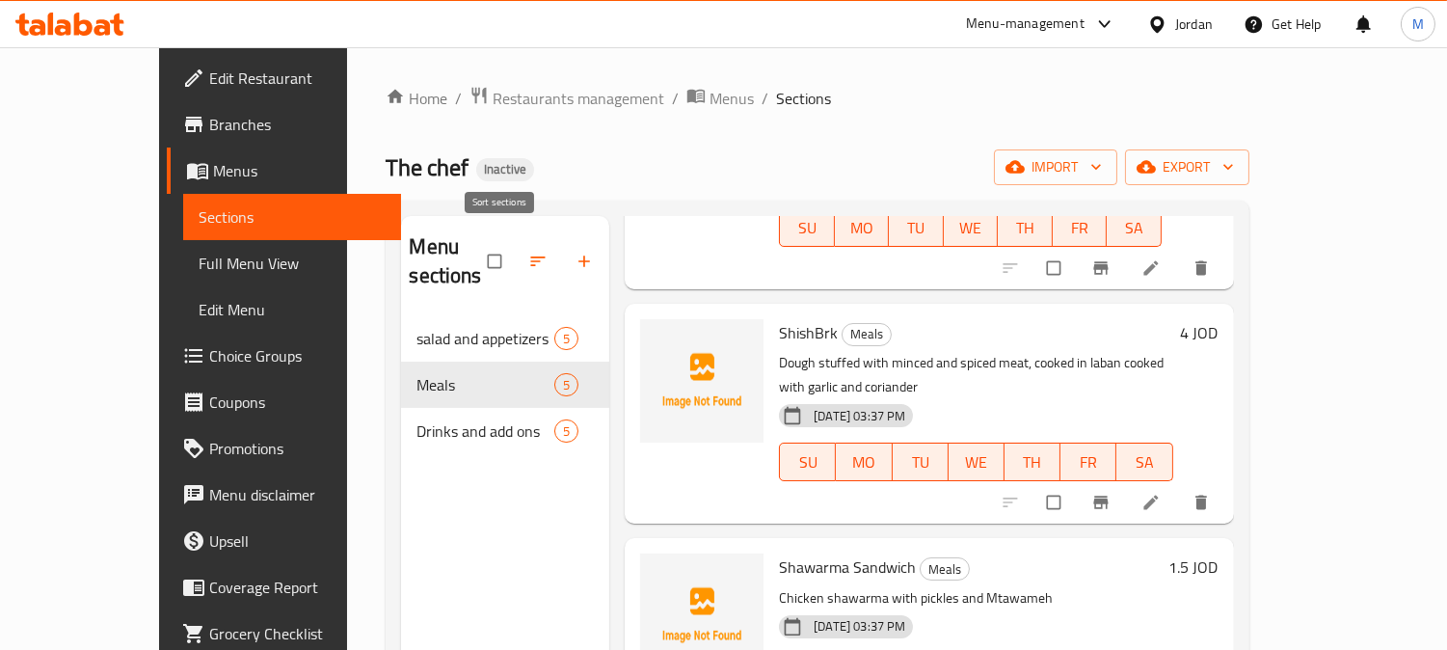
click at [517, 249] on button "button" at bounding box center [540, 261] width 46 height 42
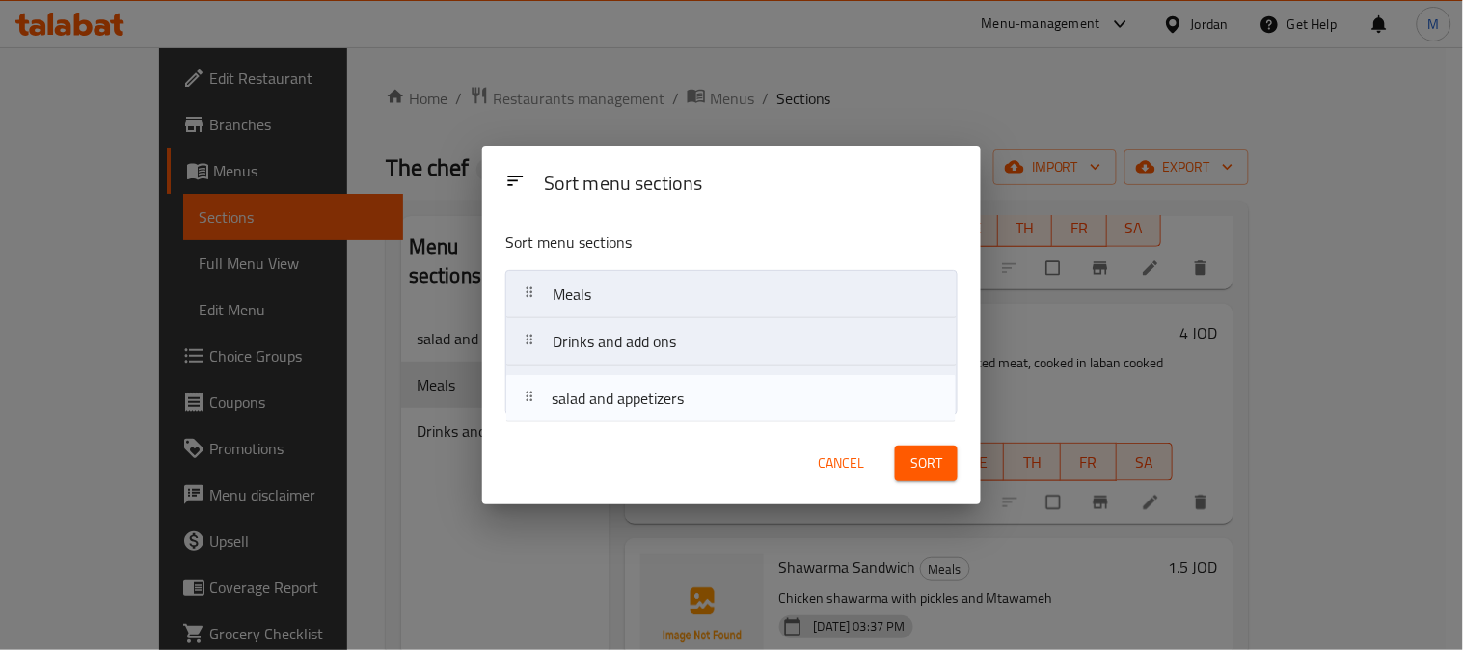
drag, startPoint x: 557, startPoint y: 297, endPoint x: 557, endPoint y: 409, distance: 111.9
click at [556, 409] on nav "salad and appetizers Meals Drinks and add ons" at bounding box center [731, 342] width 452 height 144
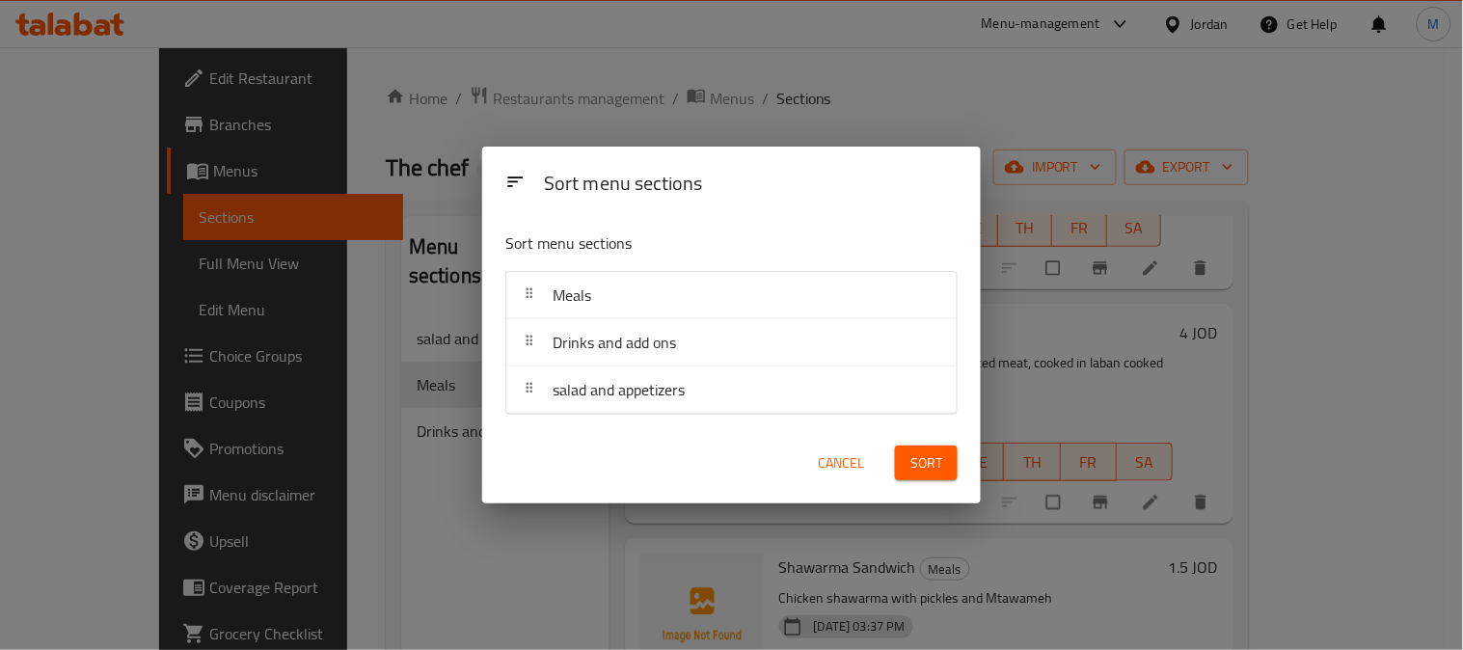
click at [914, 453] on span "Sort" at bounding box center [926, 463] width 32 height 24
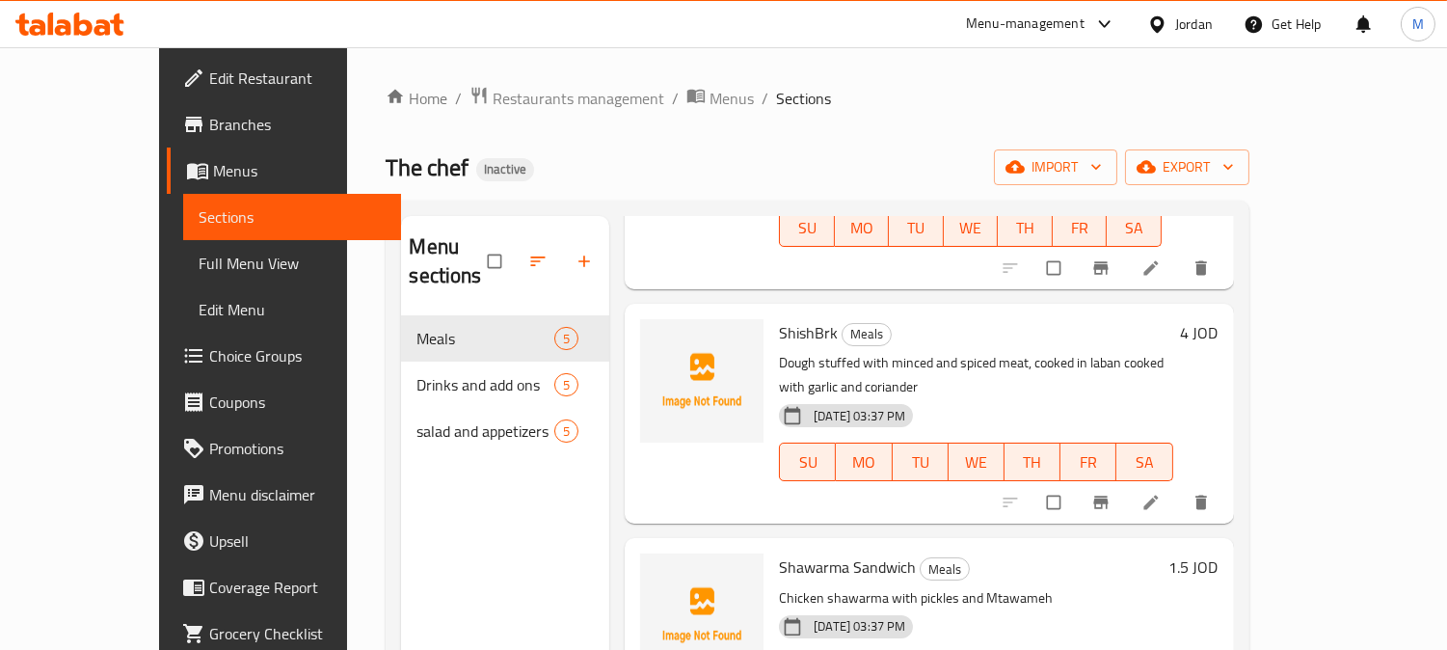
click at [1198, 23] on div "Jordan" at bounding box center [1194, 24] width 38 height 21
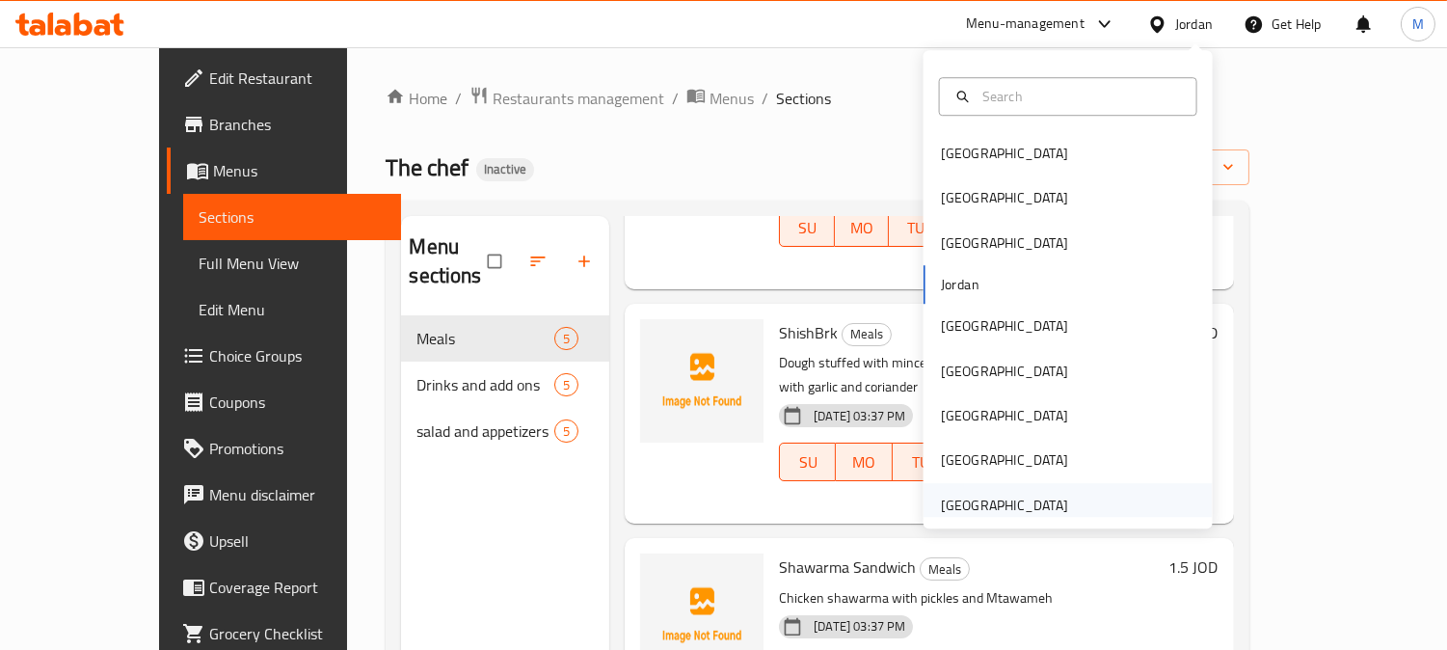
click at [1044, 496] on div "United Arab Emirates" at bounding box center [1004, 505] width 127 height 21
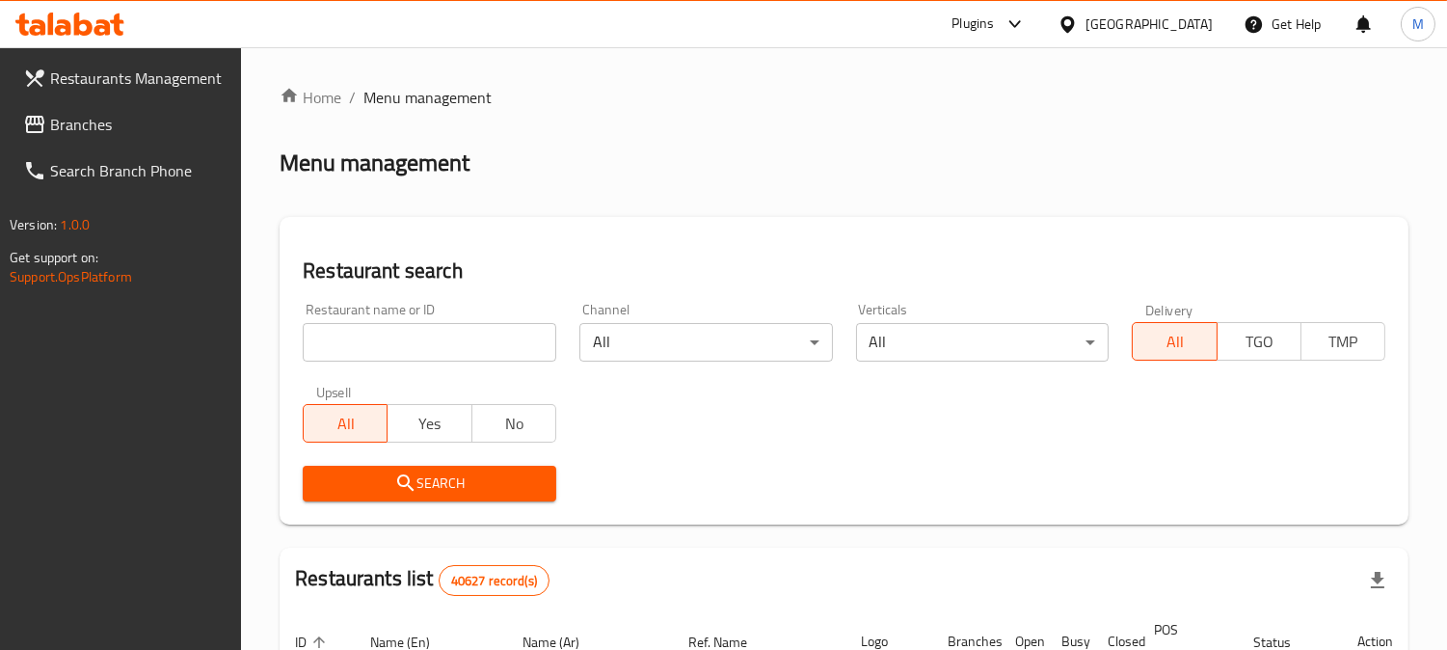
click at [437, 349] on input "search" at bounding box center [430, 342] width 254 height 39
paste input "Thyme Time"
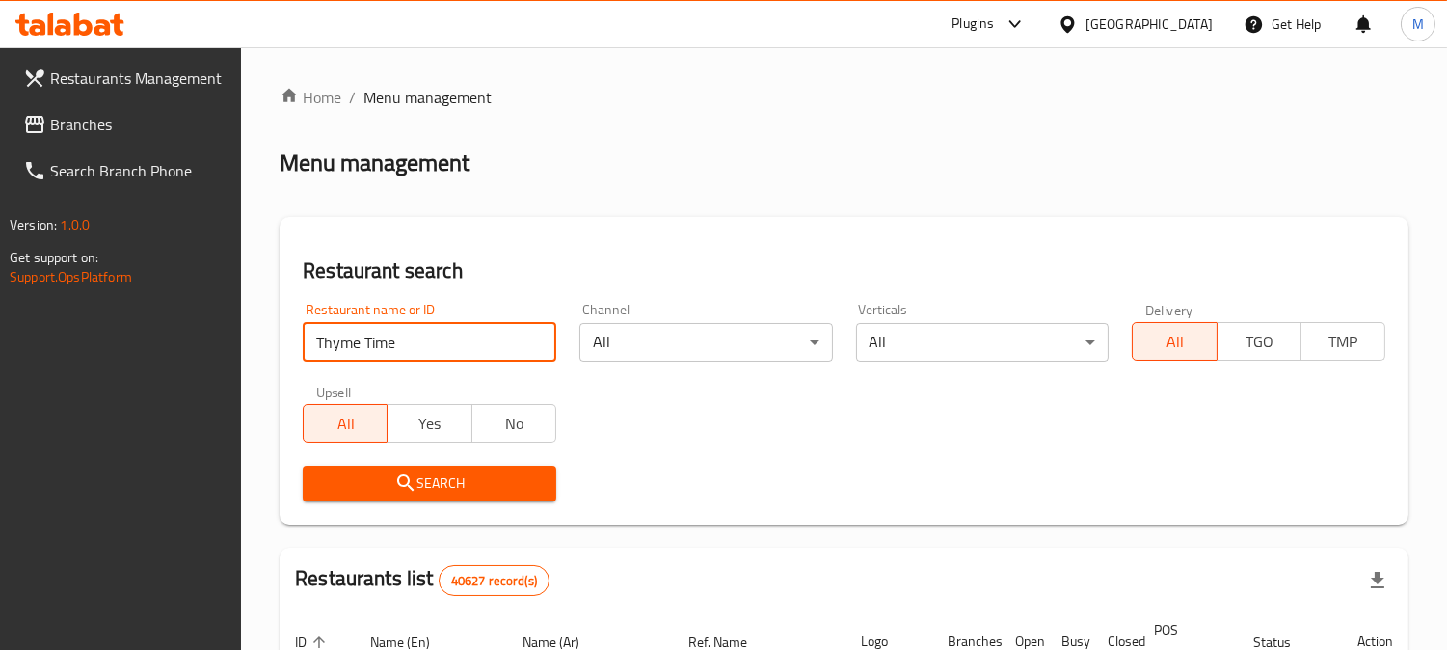
type input "Thyme Time"
click button "Search" at bounding box center [430, 484] width 254 height 36
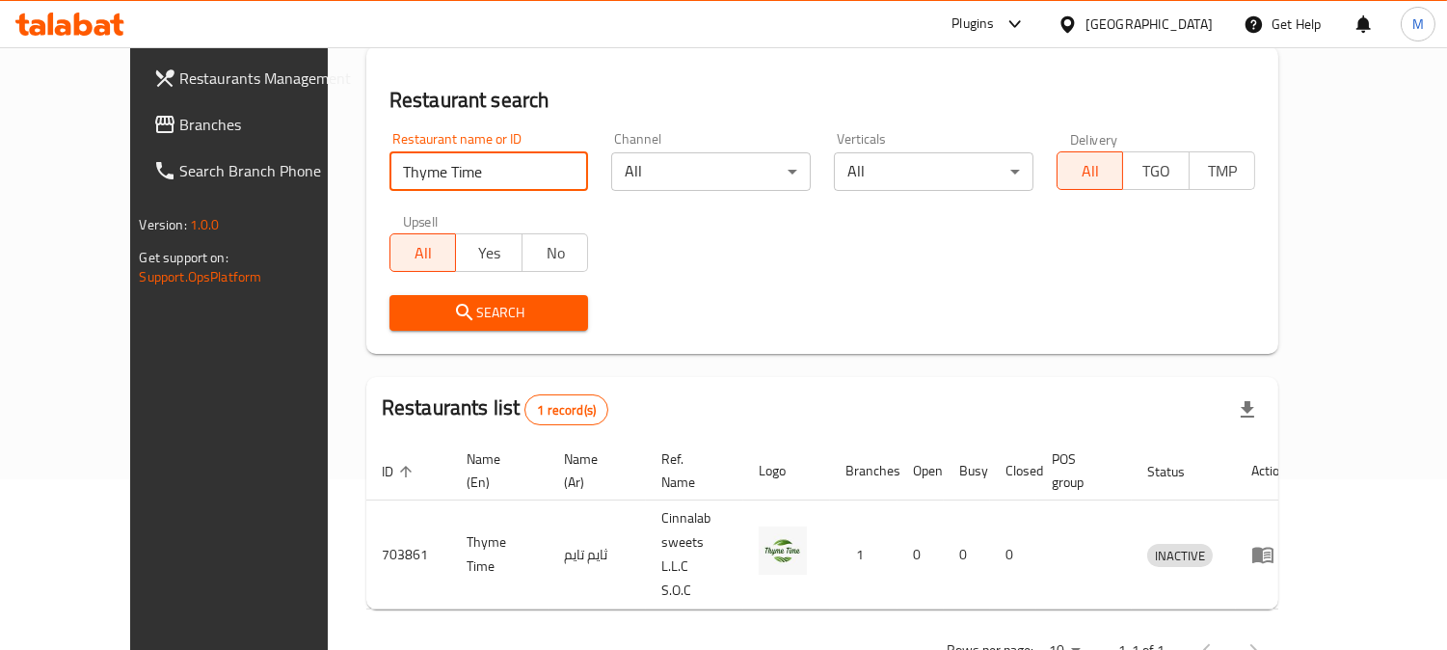
scroll to position [172, 0]
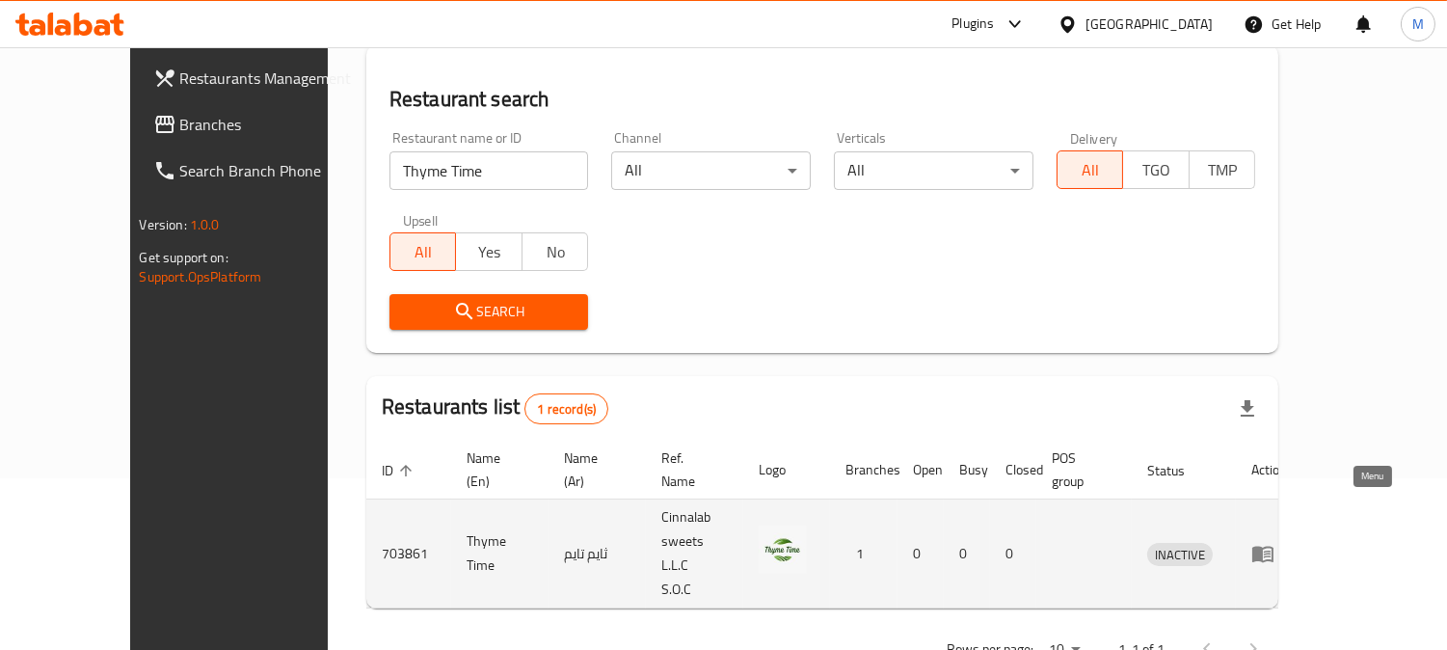
click at [1275, 542] on icon "enhanced table" at bounding box center [1263, 553] width 23 height 23
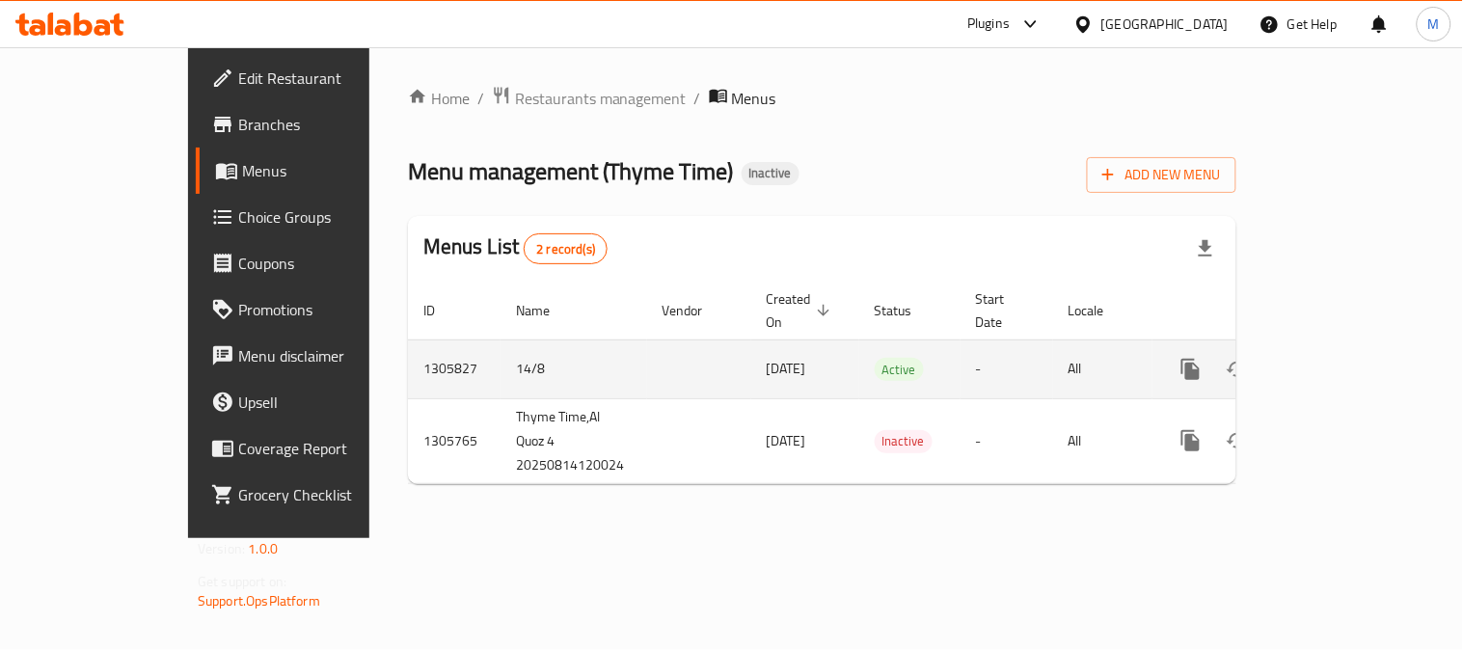
click at [1353, 346] on link "enhanced table" at bounding box center [1330, 369] width 46 height 46
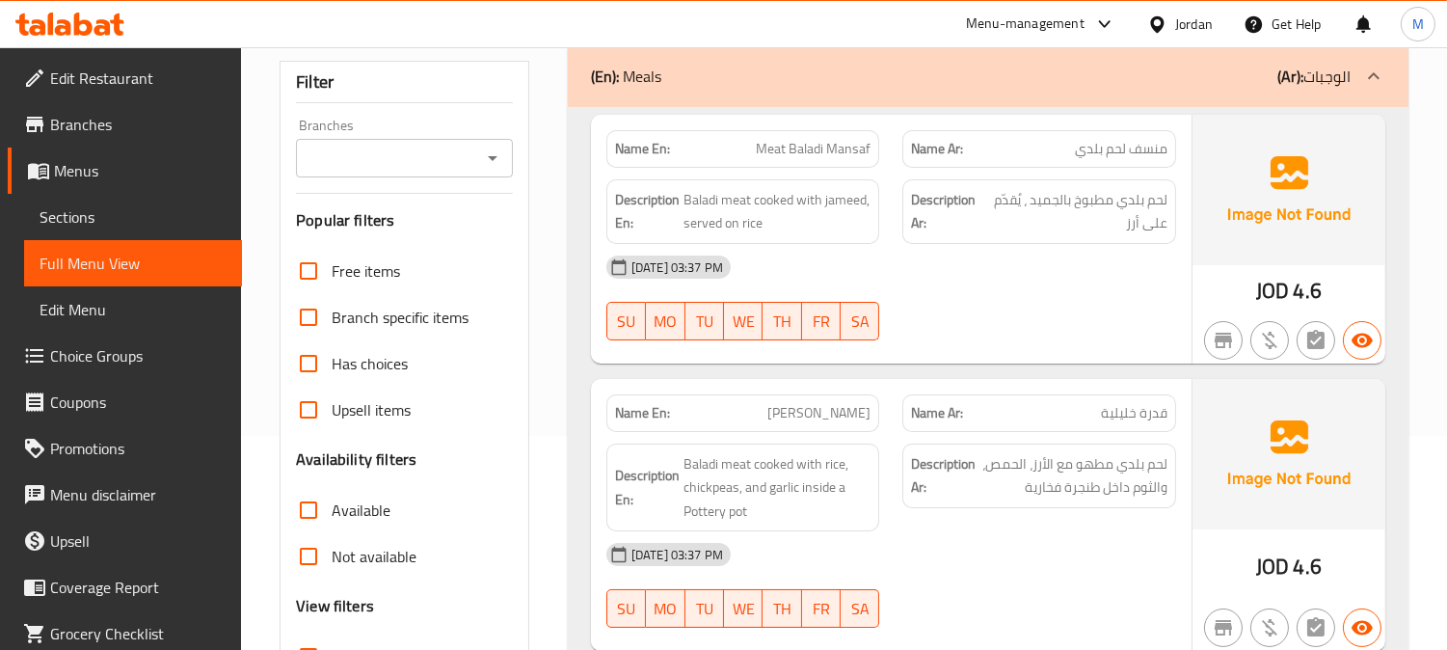
scroll to position [535, 0]
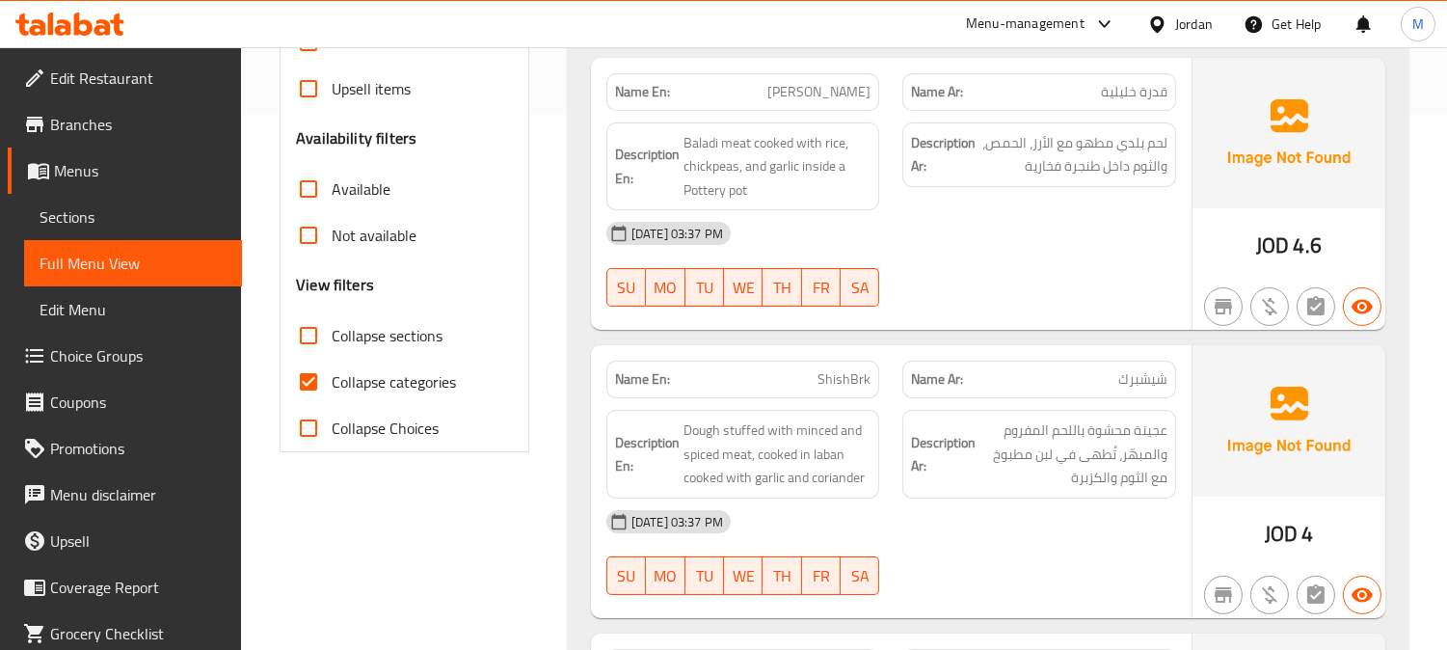
click at [311, 384] on input "Collapse categories" at bounding box center [308, 382] width 46 height 46
checkbox input "false"
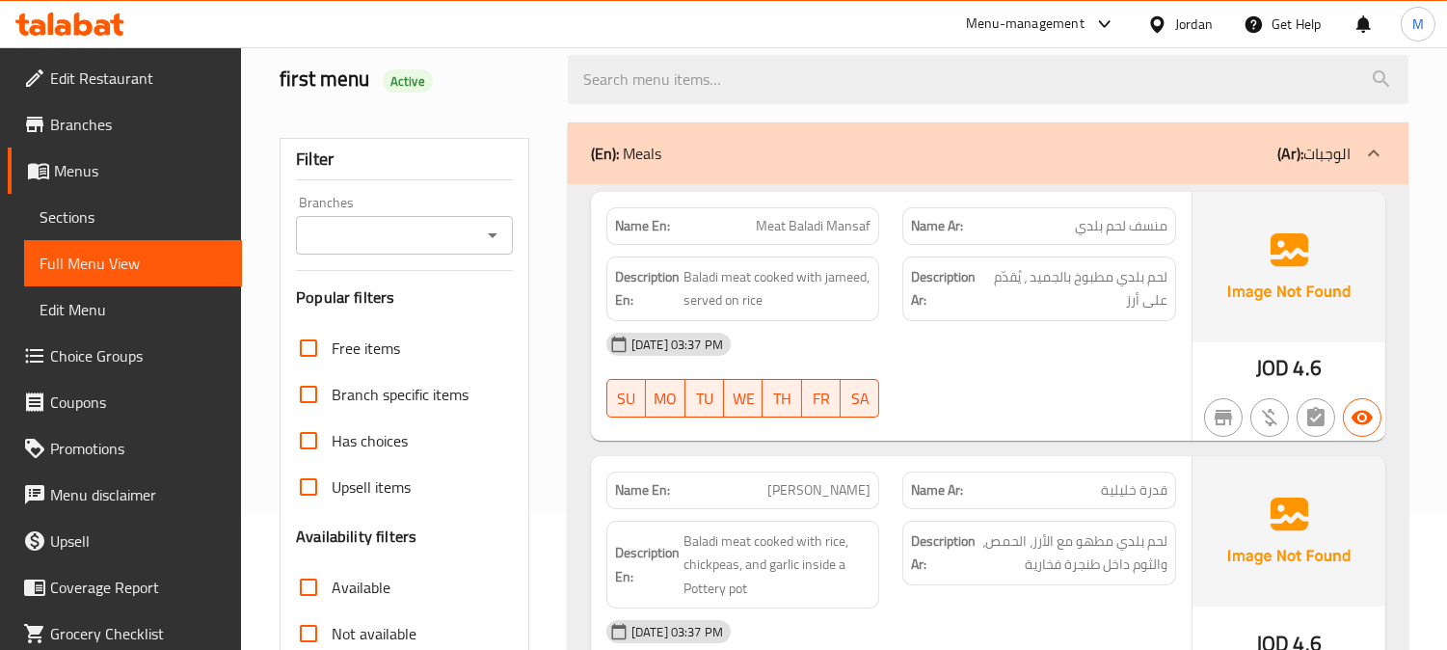
scroll to position [0, 0]
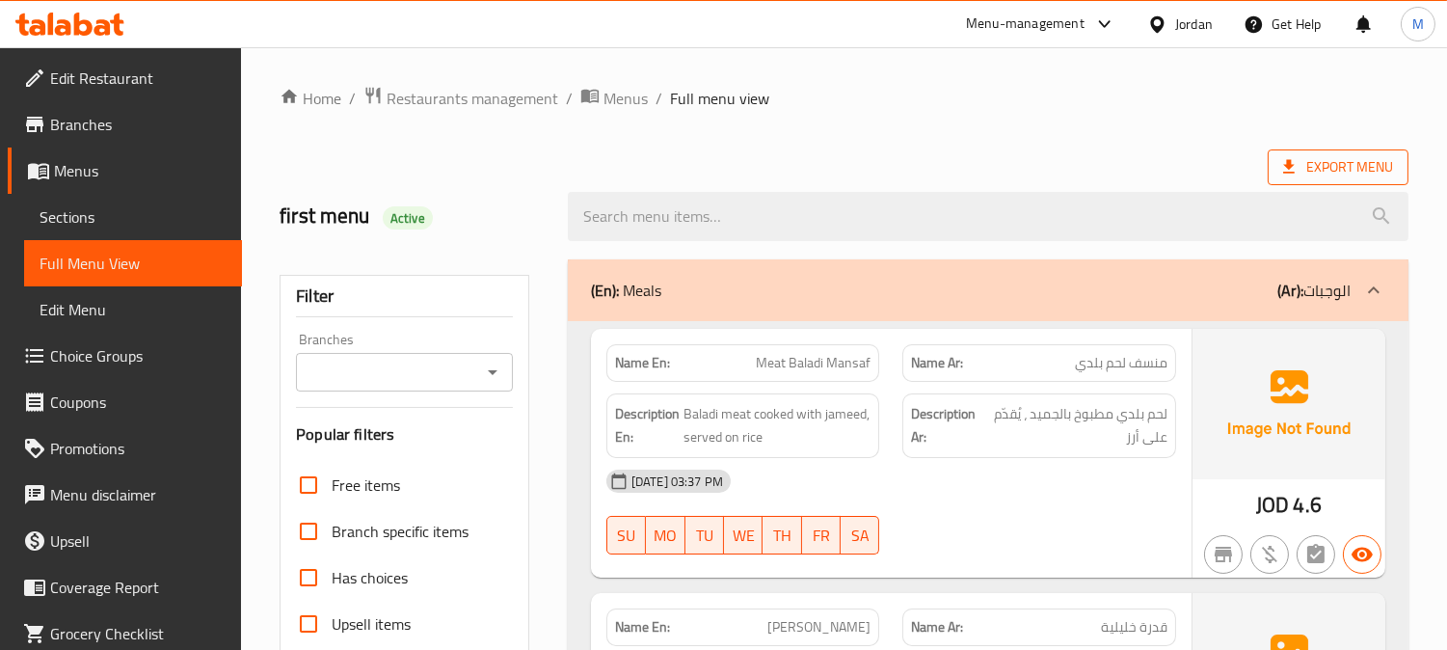
click at [1332, 174] on span "Export Menu" at bounding box center [1338, 167] width 110 height 24
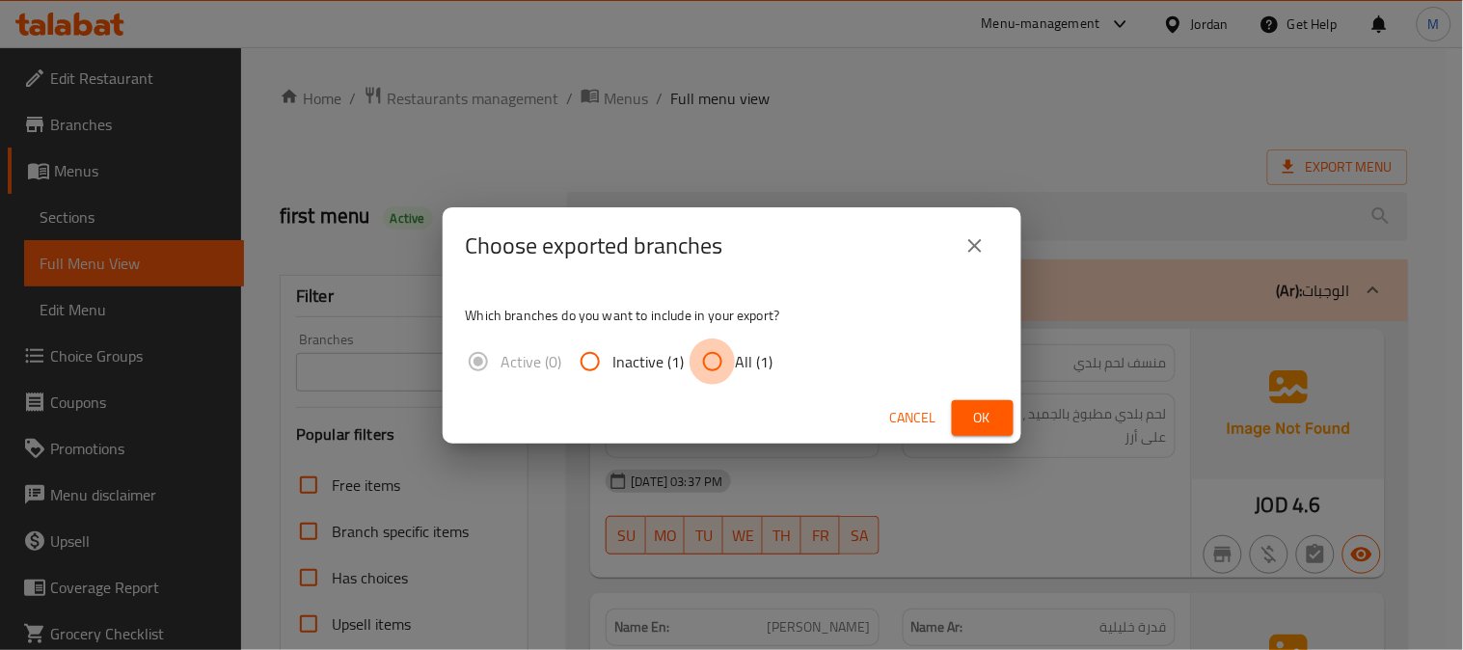
click at [697, 353] on input "All (1)" at bounding box center [712, 361] width 46 height 46
radio input "true"
click at [978, 406] on span "Ok" at bounding box center [982, 418] width 31 height 24
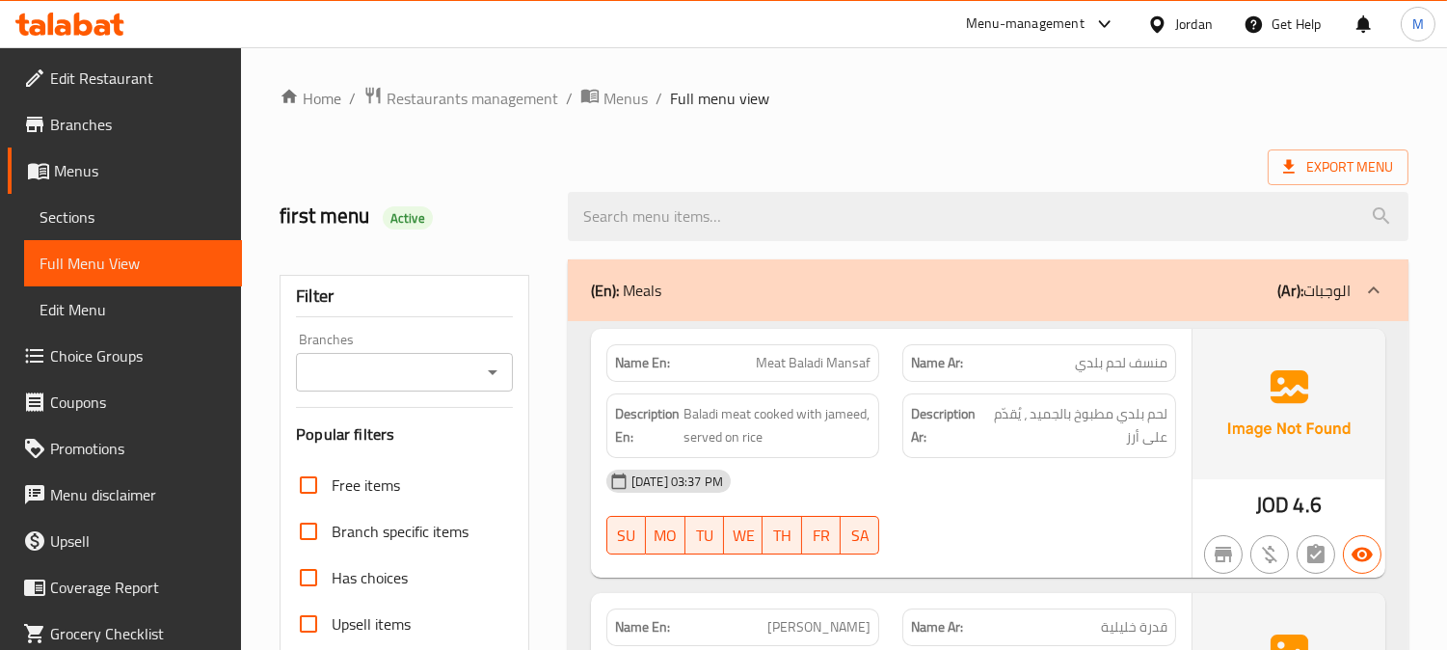
click at [129, 68] on span "Edit Restaurant" at bounding box center [138, 78] width 176 height 23
